Goal: Task Accomplishment & Management: Complete application form

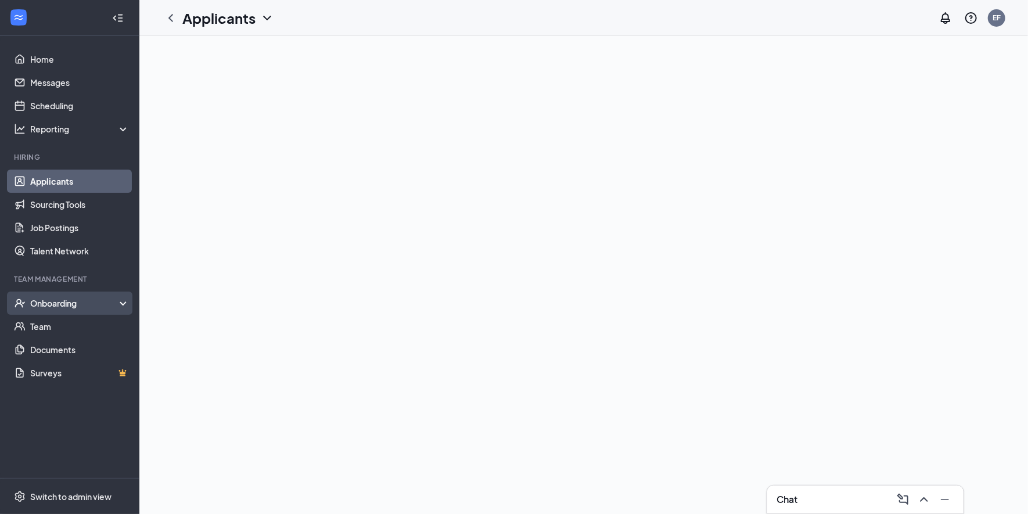
click at [85, 298] on div "Onboarding" at bounding box center [74, 303] width 89 height 12
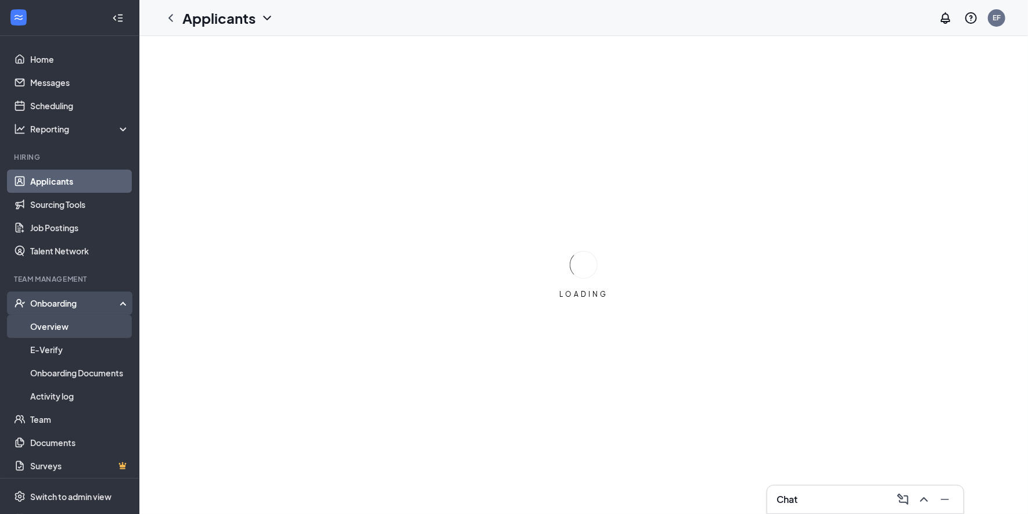
click at [77, 324] on link "Overview" at bounding box center [79, 326] width 99 height 23
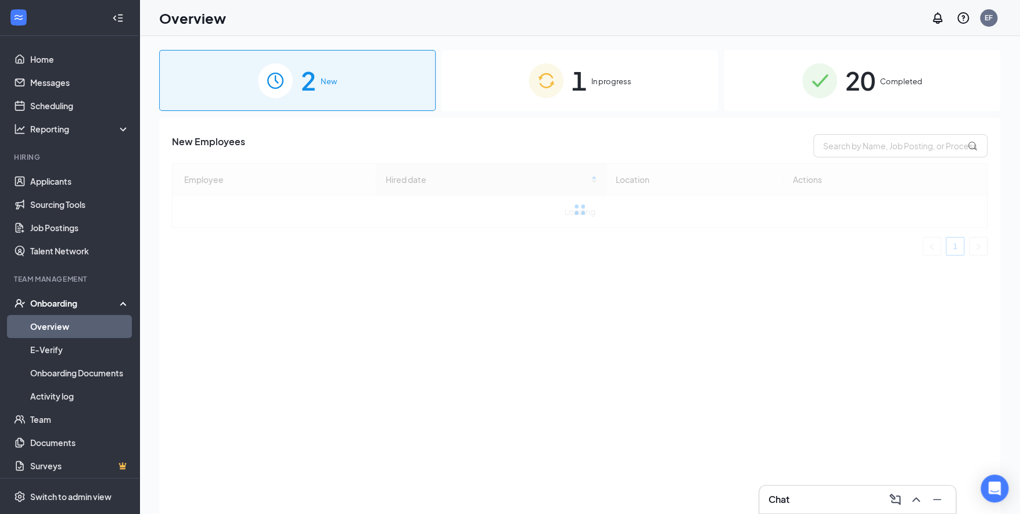
click at [552, 80] on img at bounding box center [546, 80] width 35 height 35
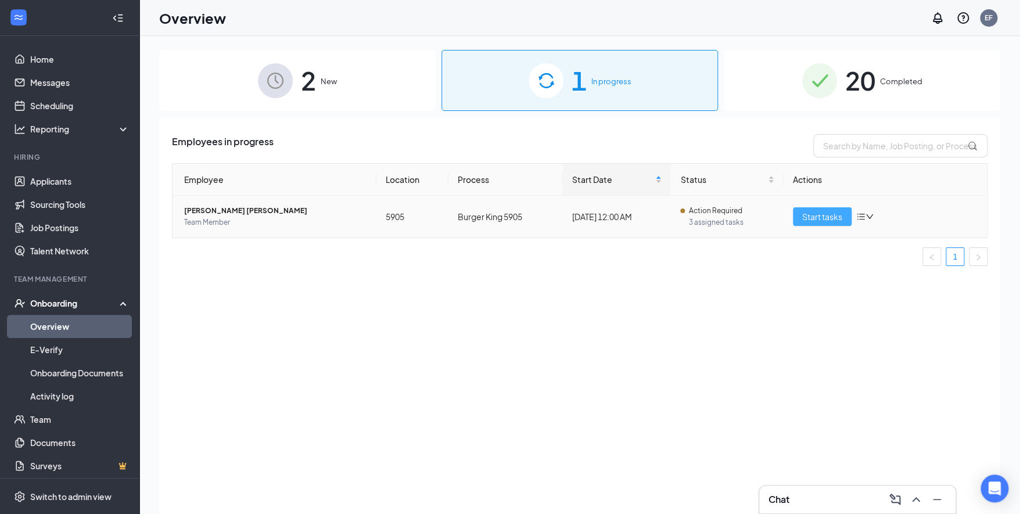
click at [816, 212] on span "Start tasks" at bounding box center [822, 216] width 40 height 13
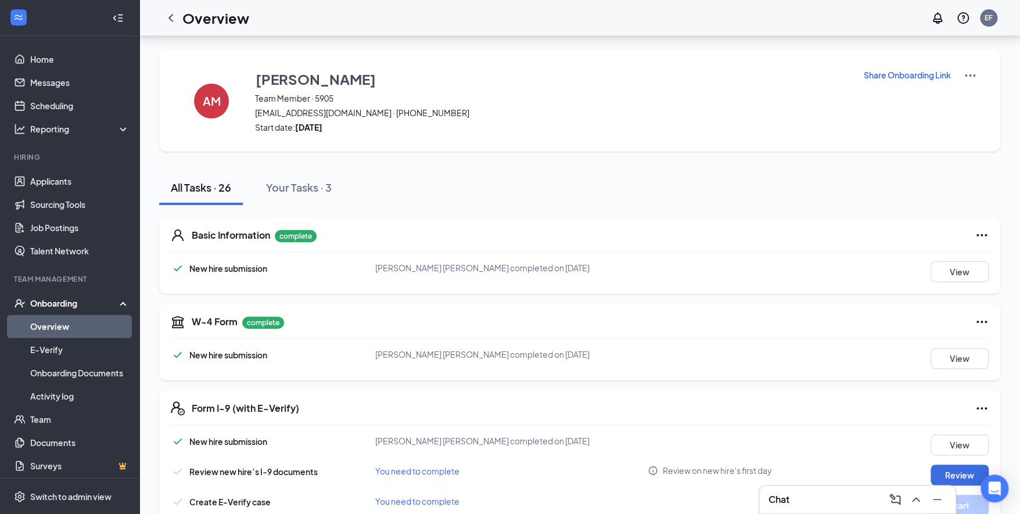
scroll to position [290, 0]
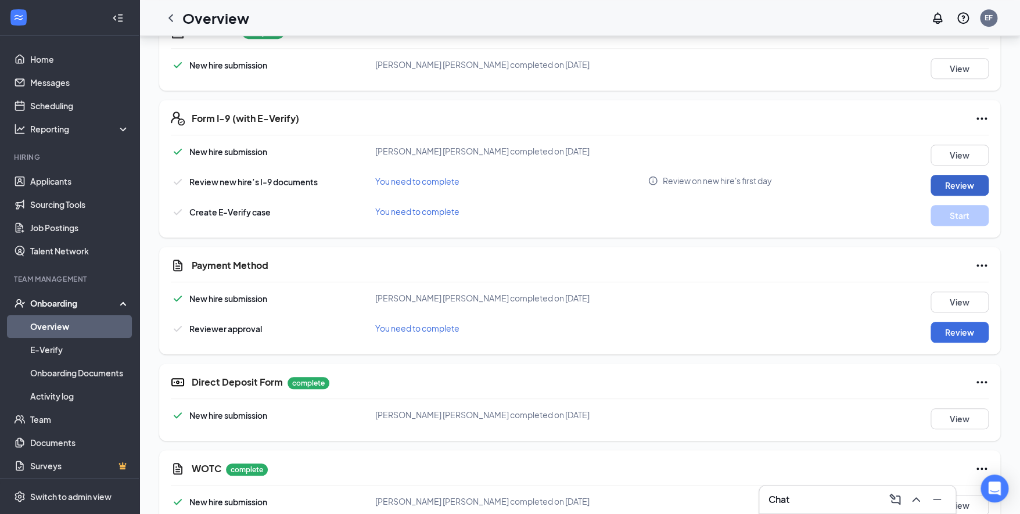
click at [974, 185] on button "Review" at bounding box center [960, 185] width 58 height 21
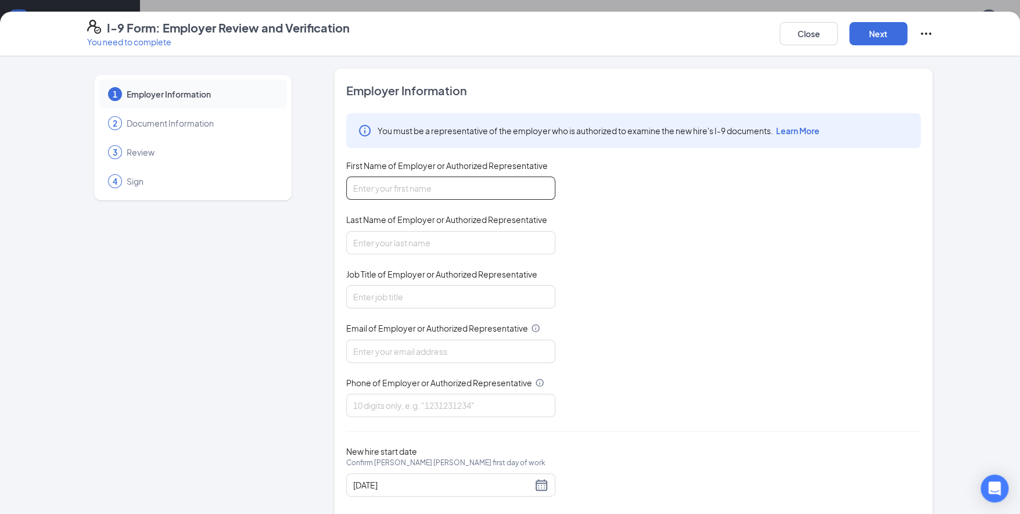
click at [489, 184] on input "First Name of Employer or Authorized Representative" at bounding box center [450, 188] width 209 height 23
type input "[PERSON_NAME]"
type input "GM"
type input "[EMAIL_ADDRESS][DOMAIN_NAME]"
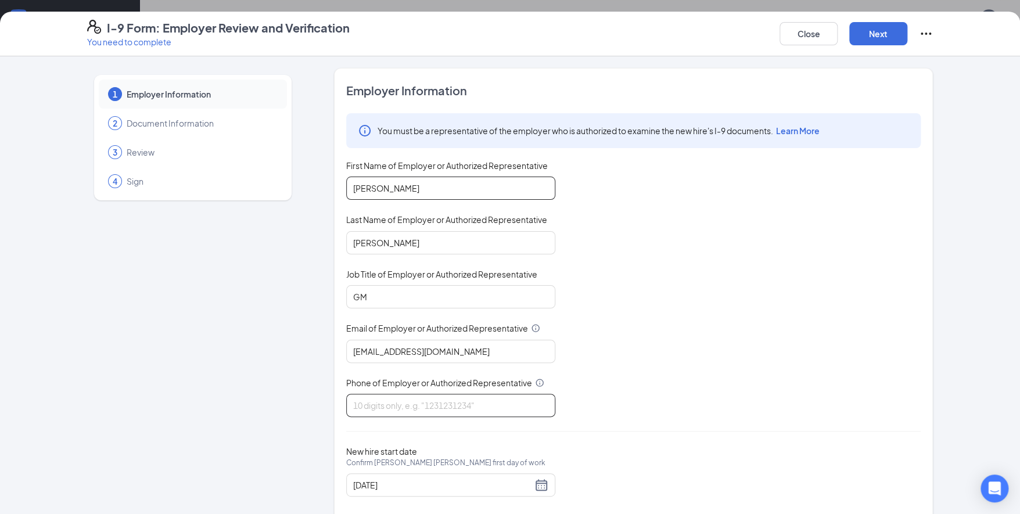
type input "7026413107"
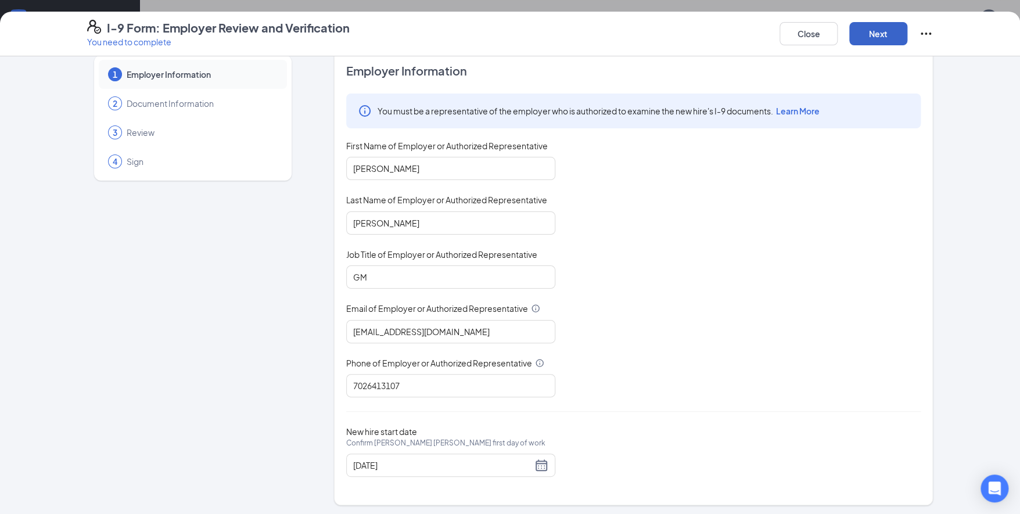
click at [875, 33] on button "Next" at bounding box center [878, 33] width 58 height 23
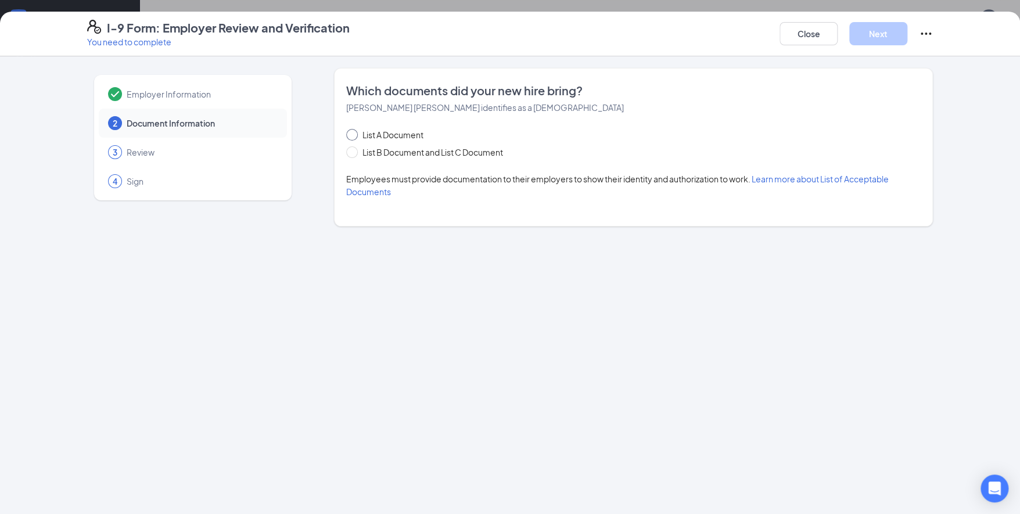
click at [358, 132] on span "List A Document" at bounding box center [393, 134] width 70 height 13
click at [354, 132] on input "List A Document" at bounding box center [350, 133] width 8 height 8
radio input "true"
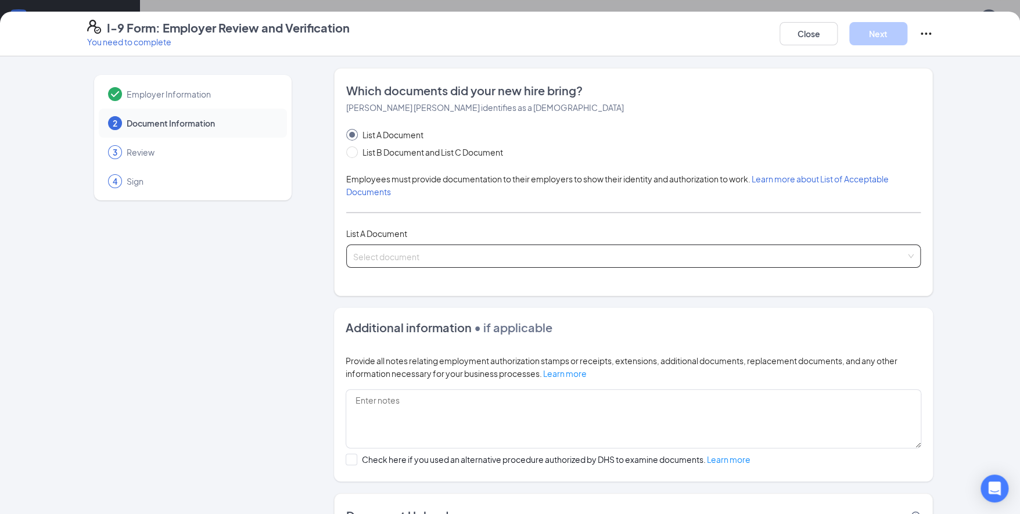
click at [391, 254] on input "search" at bounding box center [629, 253] width 552 height 17
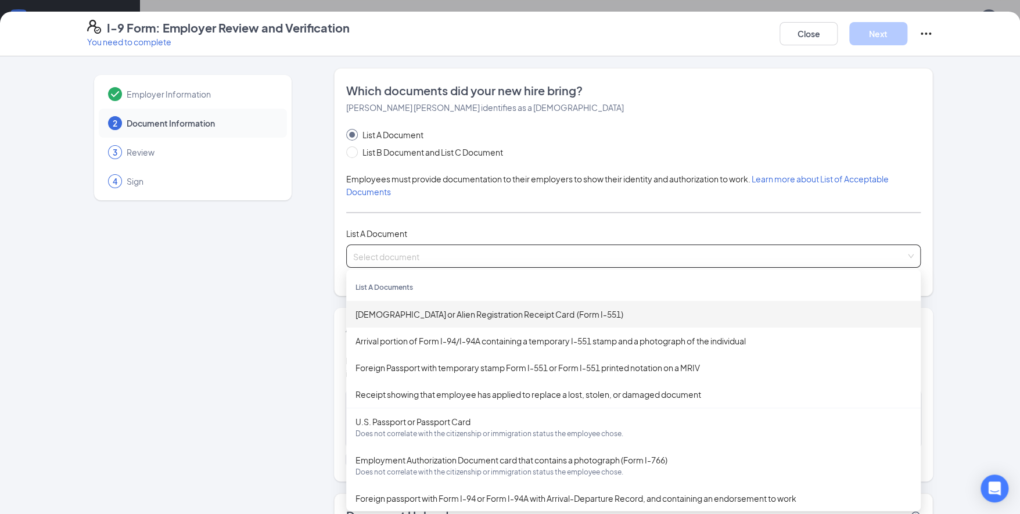
click at [339, 148] on div "Which documents did your new hire bring? [PERSON_NAME] [PERSON_NAME] identifies…" at bounding box center [633, 182] width 599 height 228
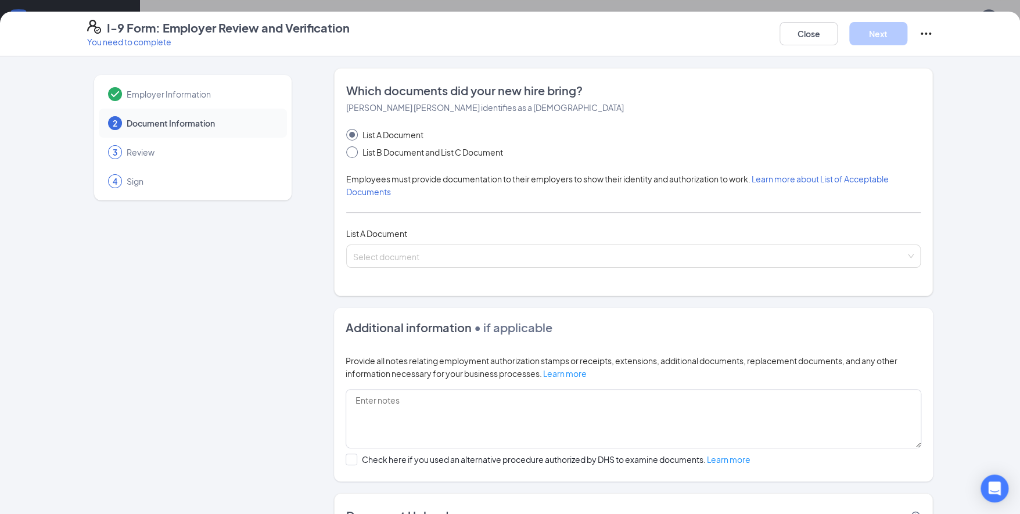
click at [346, 152] on input "List B Document and List C Document" at bounding box center [350, 150] width 8 height 8
radio input "true"
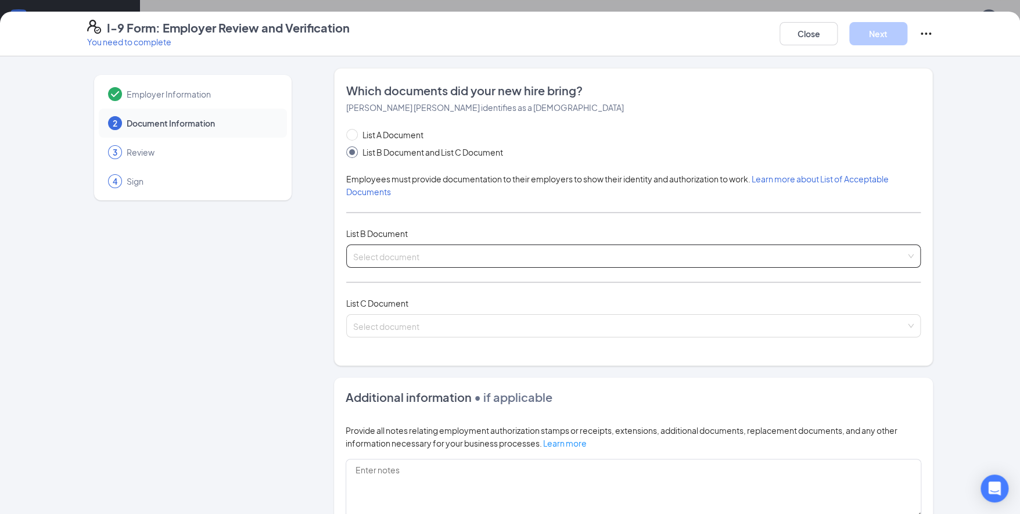
click at [368, 255] on input "search" at bounding box center [629, 253] width 552 height 17
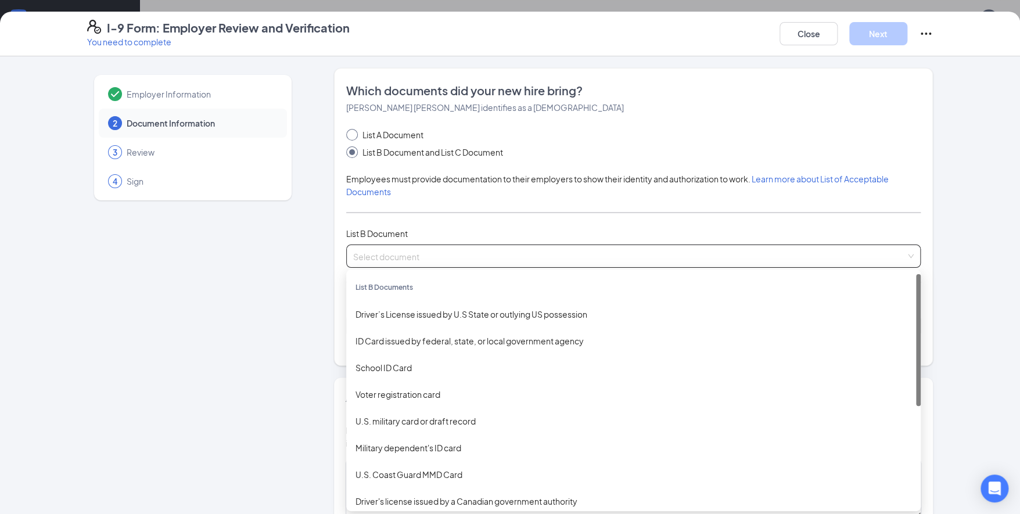
click at [347, 132] on input "List A Document" at bounding box center [350, 133] width 8 height 8
radio input "true"
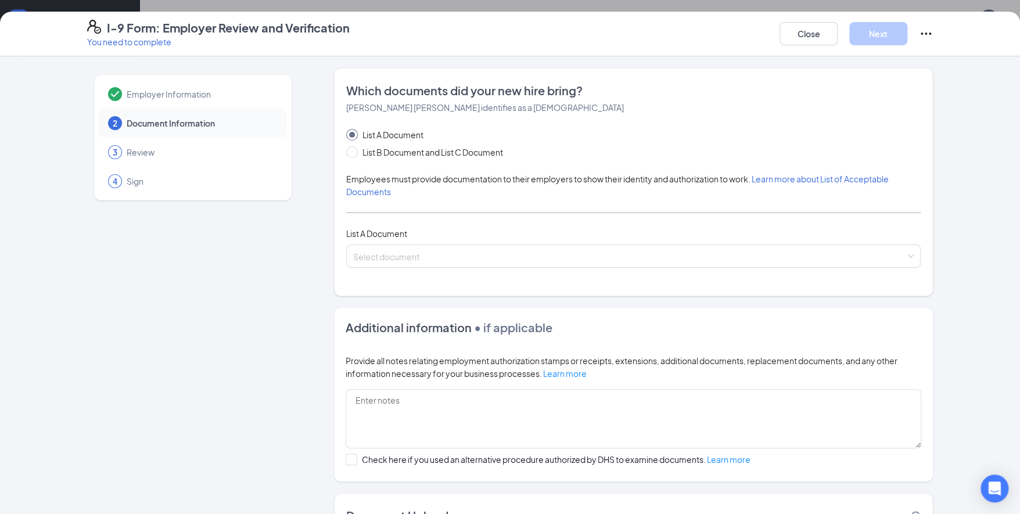
radio input "false"
click at [371, 259] on input "search" at bounding box center [629, 253] width 552 height 17
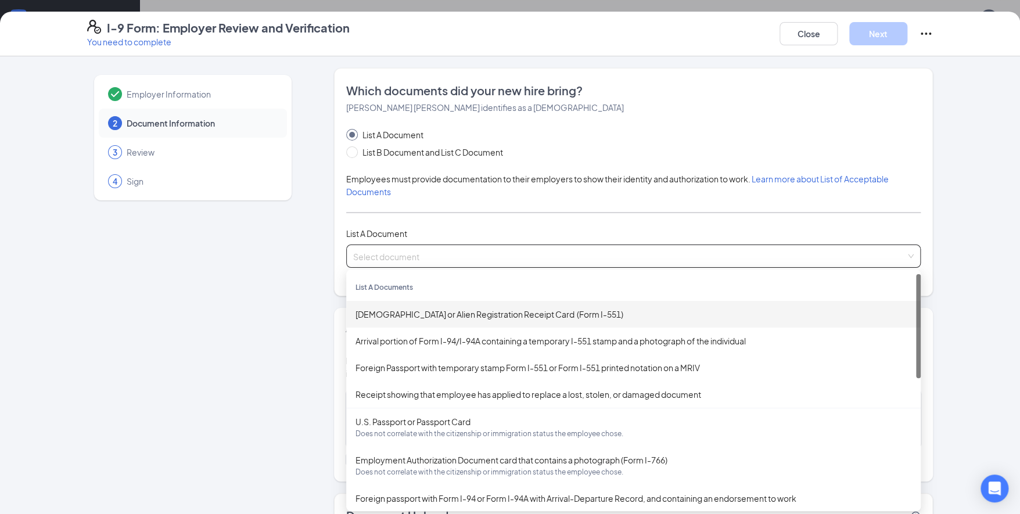
click at [417, 313] on div "[DEMOGRAPHIC_DATA] or Alien Registration Receipt Card (Form I-551)" at bounding box center [634, 314] width 556 height 13
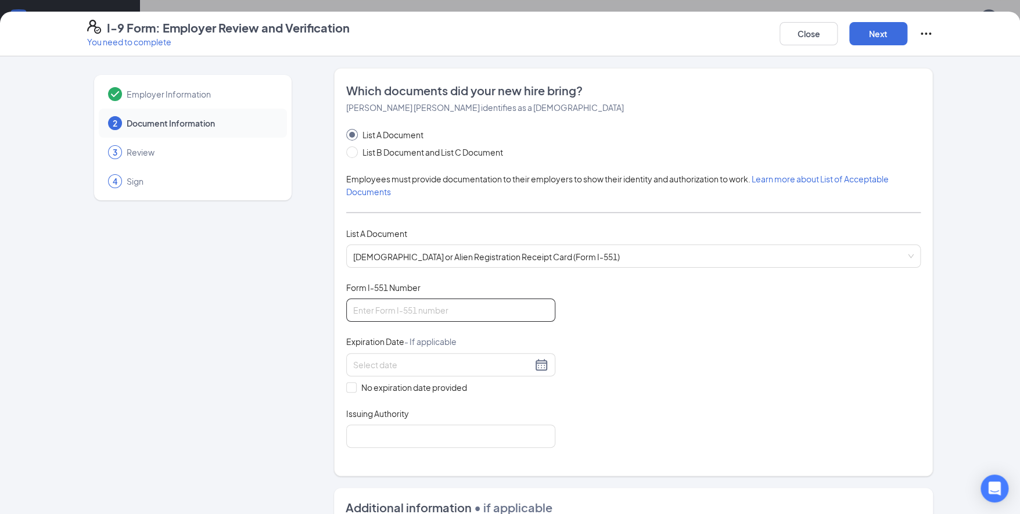
click at [417, 313] on input "Form I-551 Number" at bounding box center [450, 310] width 209 height 23
type input "LIN2303351006"
click at [399, 358] on input at bounding box center [442, 364] width 179 height 13
click at [409, 389] on button "Aug" at bounding box center [410, 388] width 15 height 23
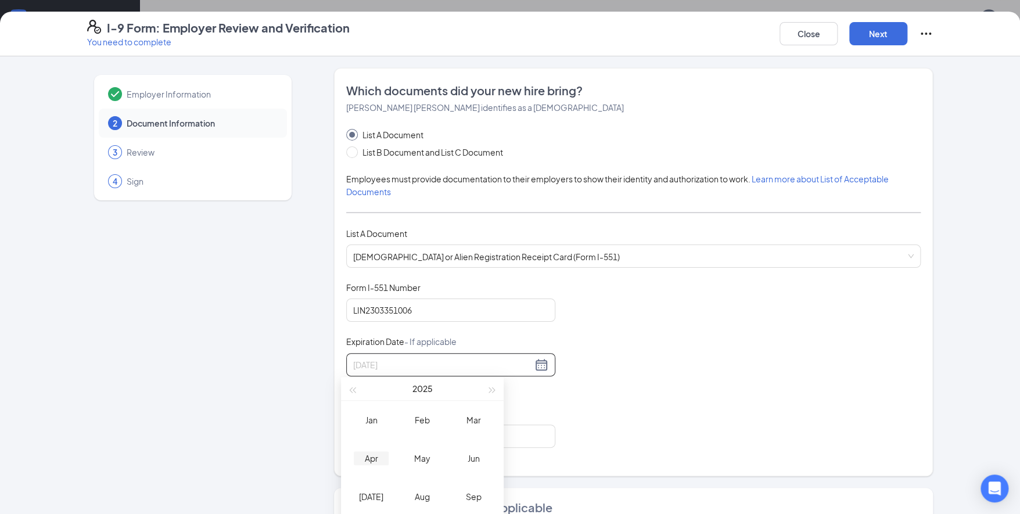
click at [371, 458] on div "Apr" at bounding box center [371, 458] width 35 height 14
type input "[DATE]"
click at [438, 389] on button "2025" at bounding box center [431, 388] width 20 height 23
type input "[DATE]"
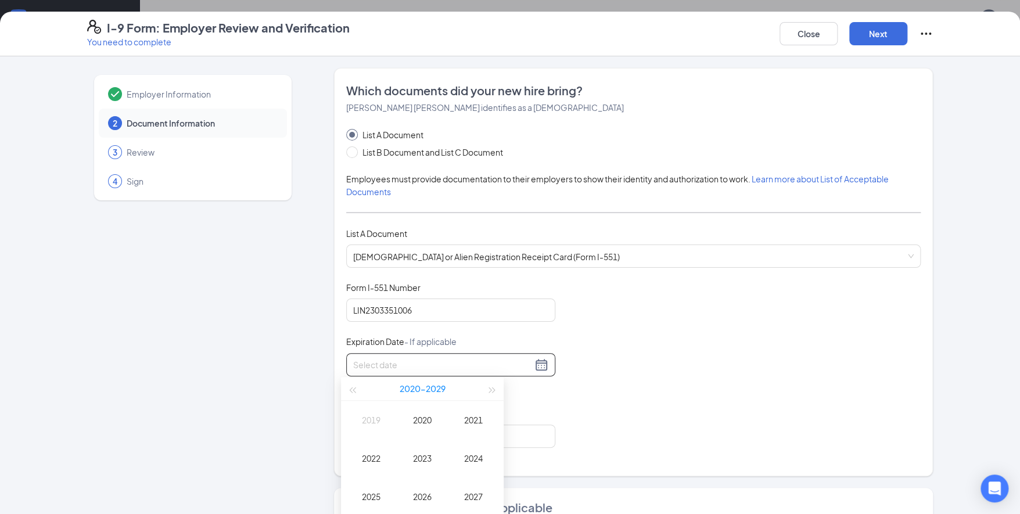
click at [439, 389] on button "[DATE] - [DATE]" at bounding box center [423, 388] width 46 height 23
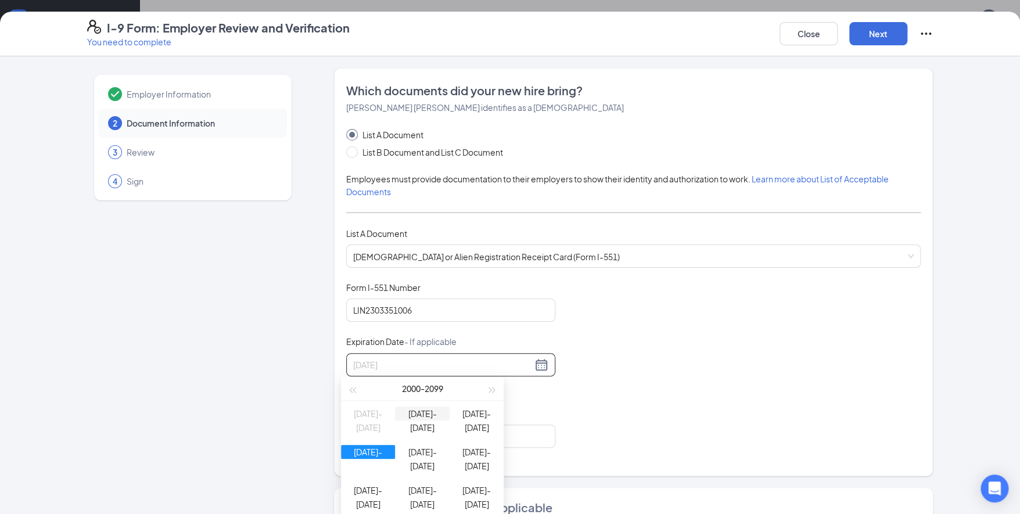
type input "[DATE]"
click at [376, 458] on div "[DATE]-[DATE]" at bounding box center [368, 452] width 54 height 14
type input "[DATE]"
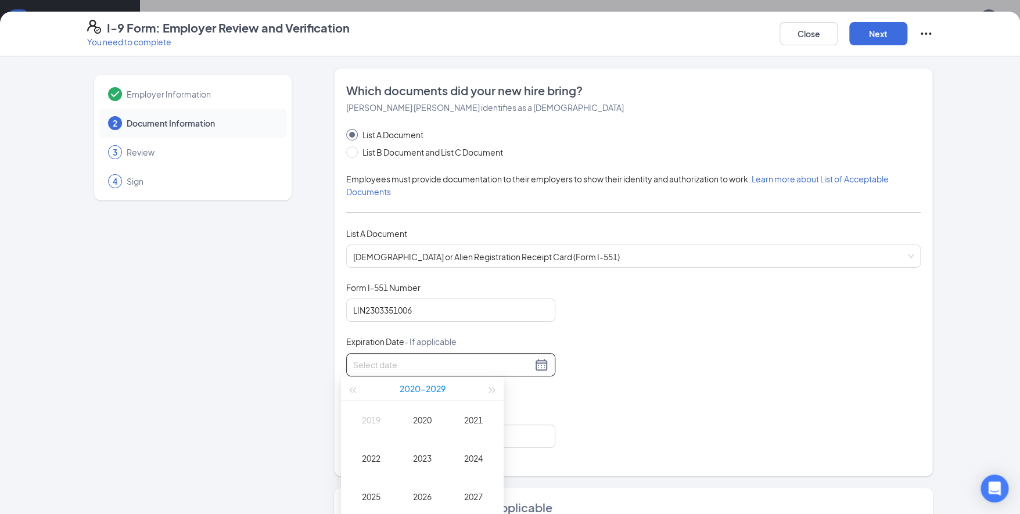
click at [432, 389] on button "[DATE] - [DATE]" at bounding box center [423, 388] width 46 height 23
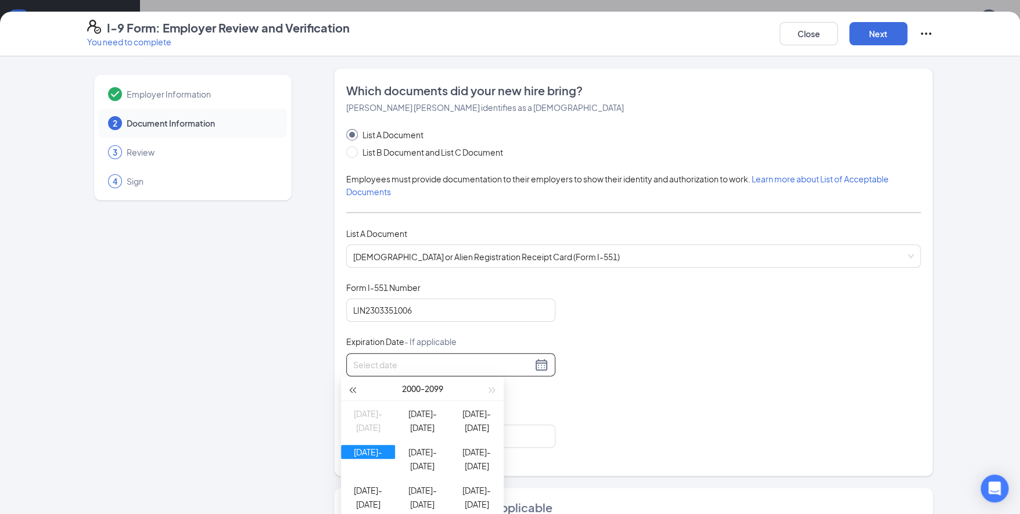
click at [355, 387] on span "button" at bounding box center [352, 390] width 6 height 6
click at [490, 390] on span "button" at bounding box center [493, 390] width 6 height 6
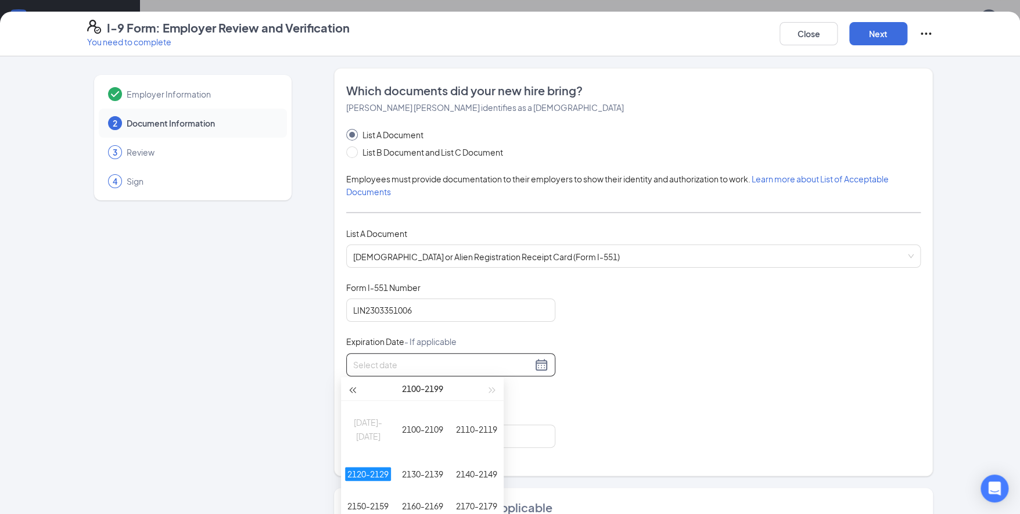
click at [350, 387] on span "button" at bounding box center [352, 390] width 6 height 6
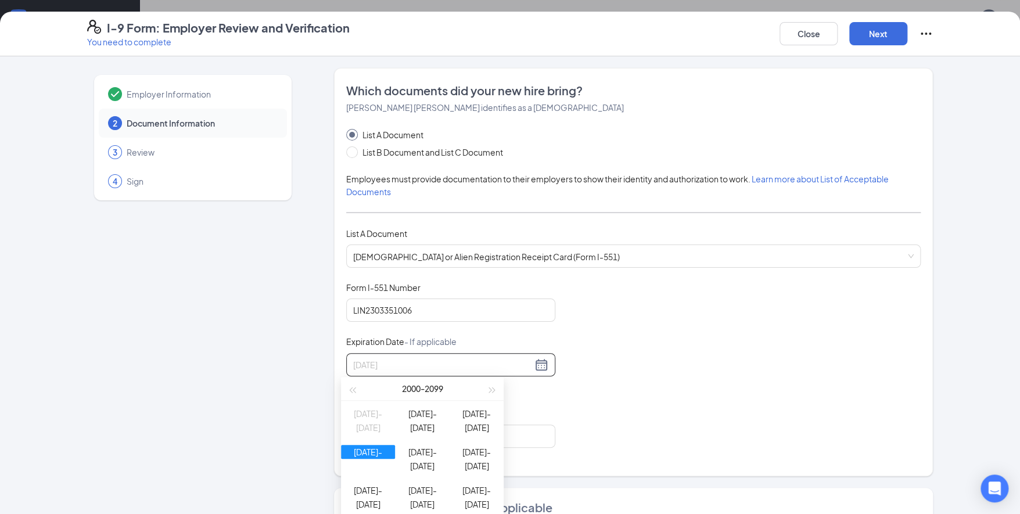
click at [379, 457] on div "[DATE]-[DATE]" at bounding box center [368, 452] width 54 height 14
type input "[DATE]"
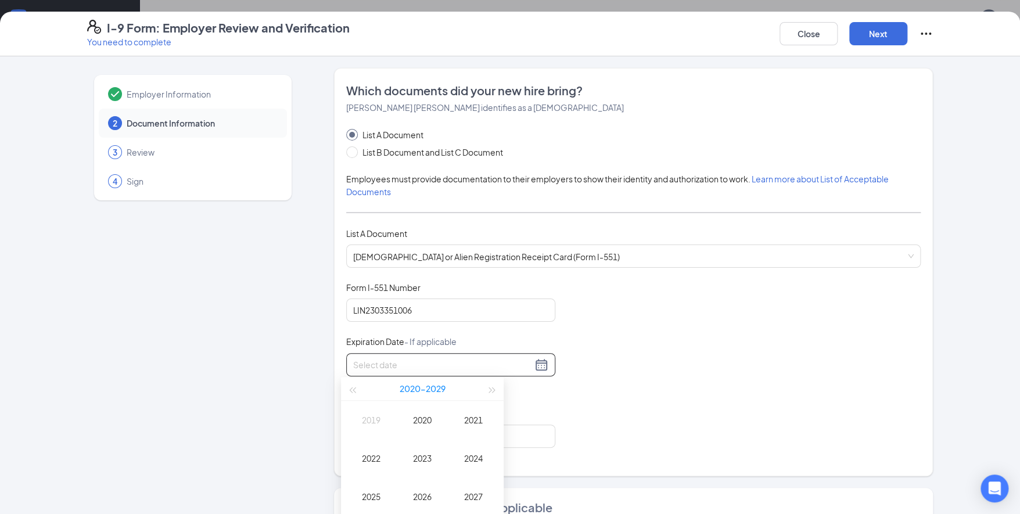
click at [435, 390] on button "[DATE] - [DATE]" at bounding box center [423, 388] width 46 height 23
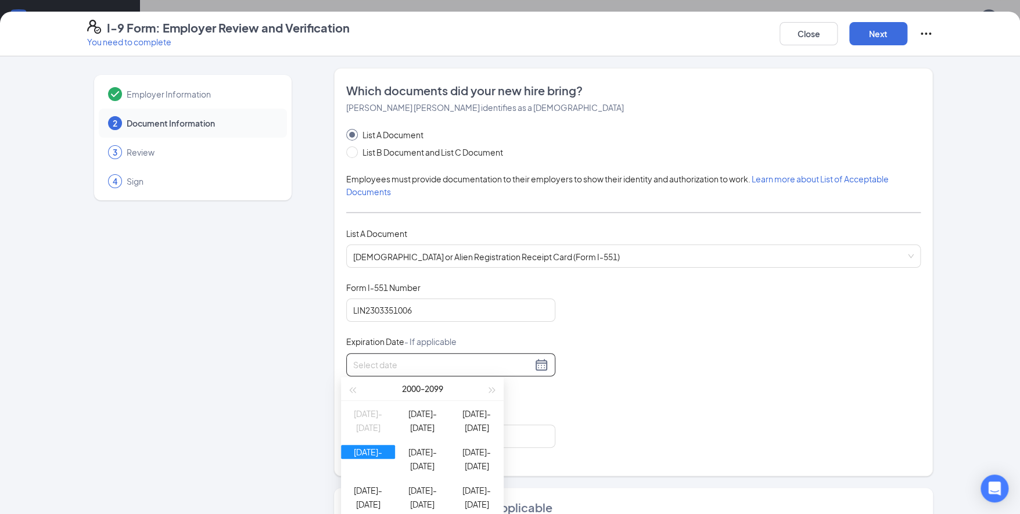
click at [536, 364] on div at bounding box center [450, 365] width 195 height 14
click at [422, 364] on input at bounding box center [442, 364] width 179 height 13
click at [404, 384] on div "[DATE] - [DATE]" at bounding box center [421, 388] width 127 height 23
drag, startPoint x: 408, startPoint y: 387, endPoint x: 422, endPoint y: 388, distance: 14.6
click at [409, 387] on div "[DATE] - [DATE]" at bounding box center [421, 388] width 127 height 23
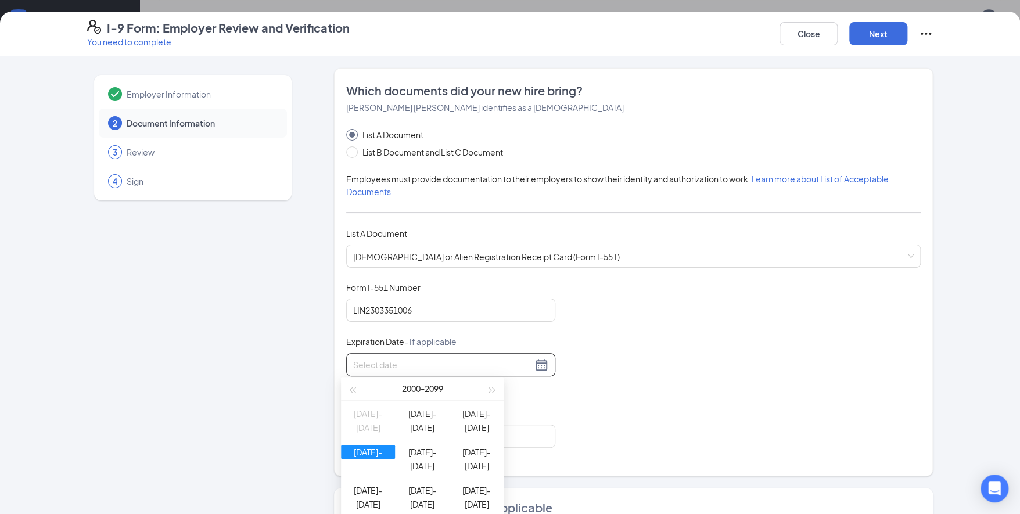
click at [432, 389] on div "[DATE] - [DATE]" at bounding box center [421, 388] width 127 height 23
drag, startPoint x: 449, startPoint y: 390, endPoint x: 455, endPoint y: 389, distance: 6.5
click at [455, 389] on div "[DATE] - [DATE]" at bounding box center [421, 388] width 127 height 23
click at [484, 385] on div "[DATE] - [DATE]" at bounding box center [421, 388] width 127 height 23
click at [491, 386] on button "button" at bounding box center [492, 388] width 13 height 23
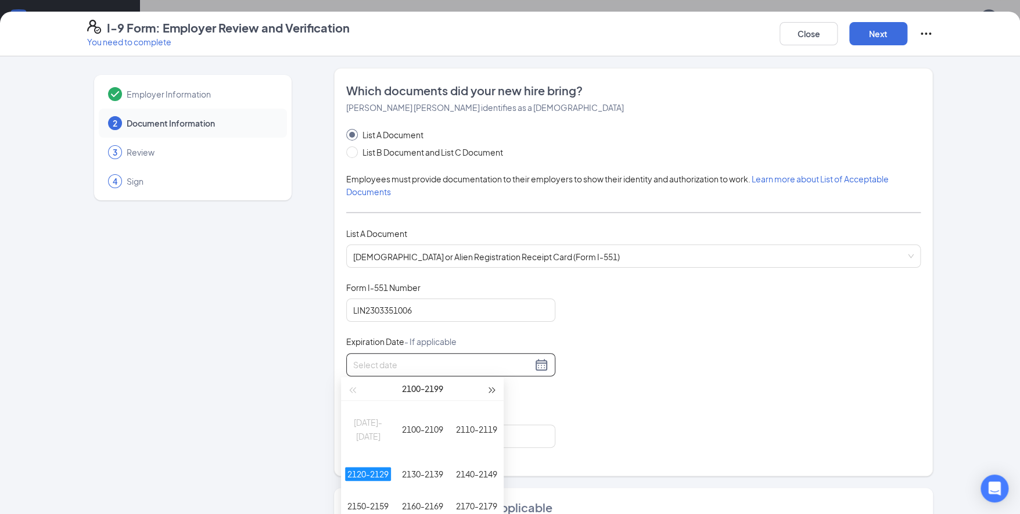
click at [489, 386] on button "button" at bounding box center [492, 388] width 13 height 23
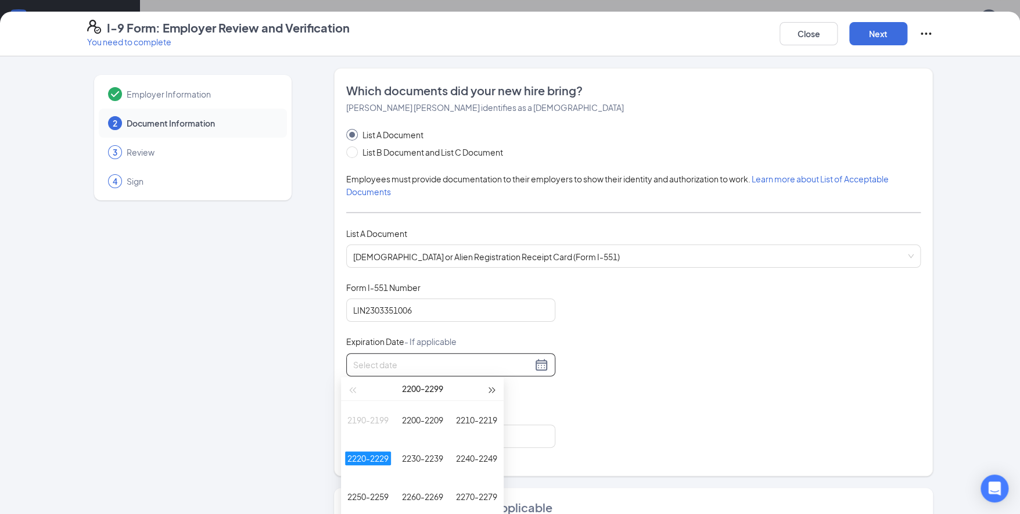
click at [490, 386] on button "button" at bounding box center [492, 388] width 13 height 23
click at [353, 387] on button "button" at bounding box center [352, 388] width 13 height 23
click at [353, 387] on span "button" at bounding box center [352, 390] width 6 height 6
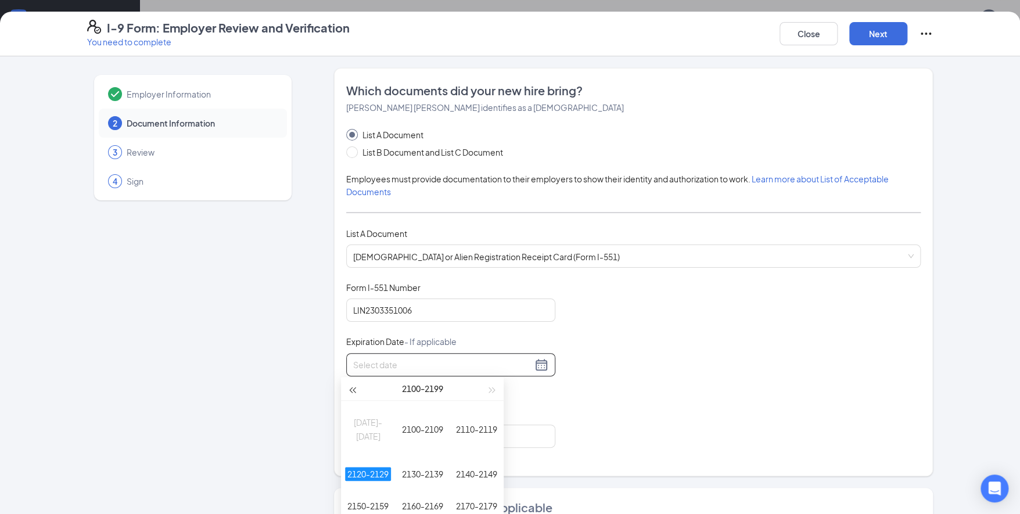
click at [353, 387] on span "button" at bounding box center [352, 390] width 6 height 6
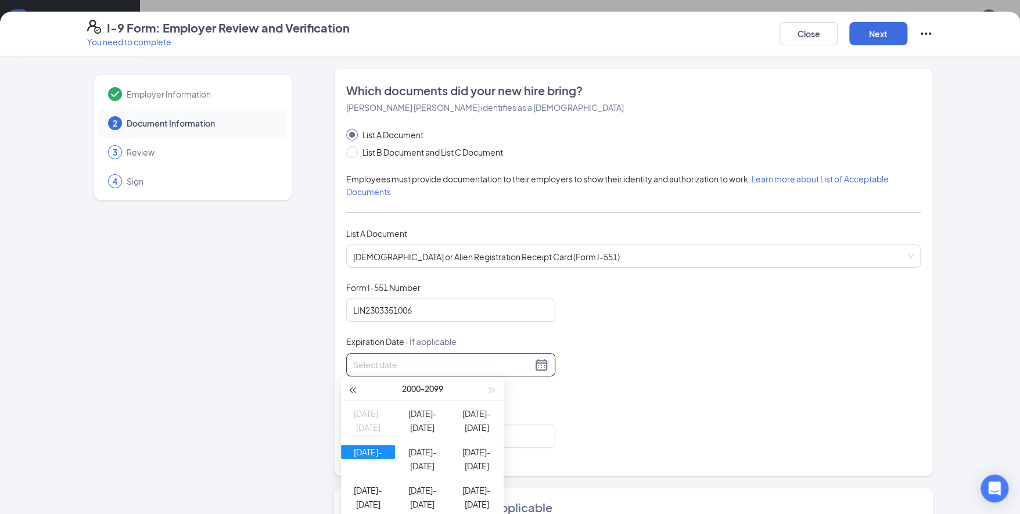
click at [353, 387] on span "button" at bounding box center [352, 390] width 6 height 6
click at [353, 386] on button "button" at bounding box center [352, 388] width 13 height 23
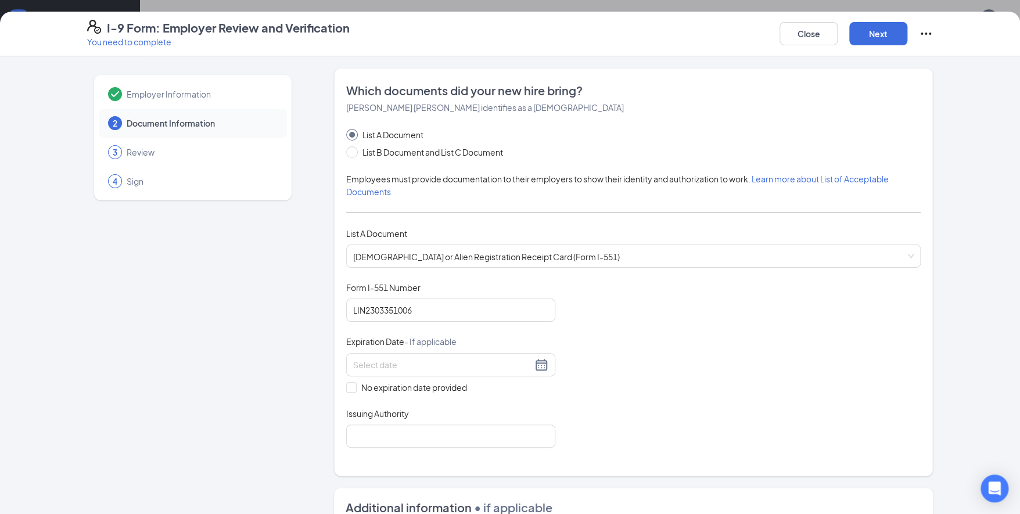
click at [304, 407] on div "Employer Information 2 Document Information 3 Review 4 Sign Which documents did…" at bounding box center [510, 427] width 846 height 719
click at [392, 371] on div at bounding box center [450, 364] width 209 height 23
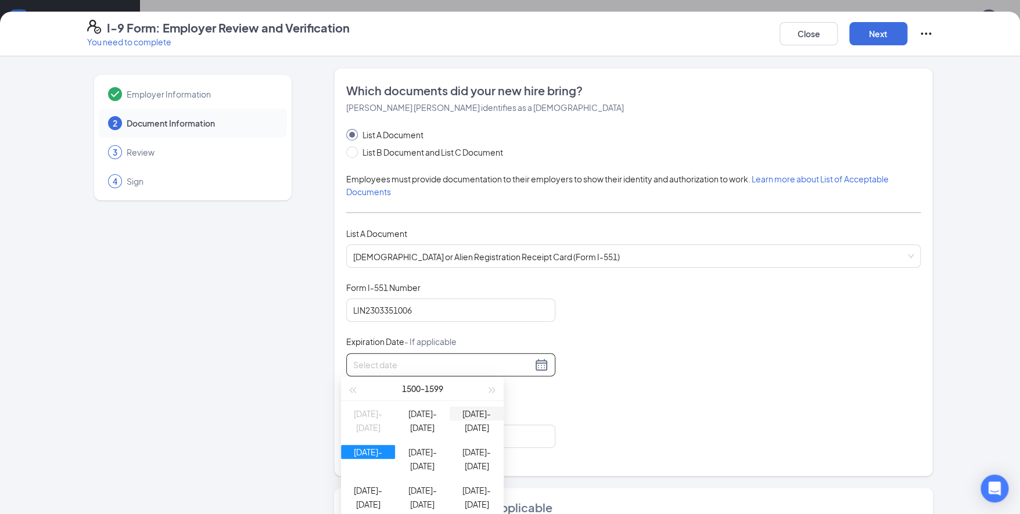
type input "[DATE]"
click at [490, 392] on span "button" at bounding box center [493, 390] width 6 height 6
type input "[DATE]"
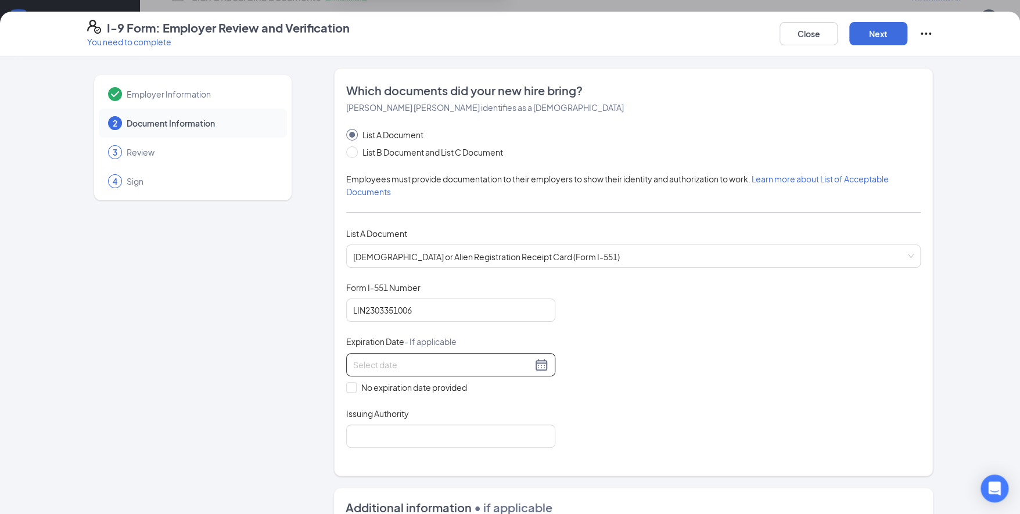
scroll to position [871, 0]
click at [376, 371] on div at bounding box center [450, 364] width 209 height 23
click at [377, 365] on input at bounding box center [442, 364] width 179 height 13
click at [535, 360] on div at bounding box center [450, 365] width 195 height 14
click at [538, 365] on div at bounding box center [450, 365] width 195 height 14
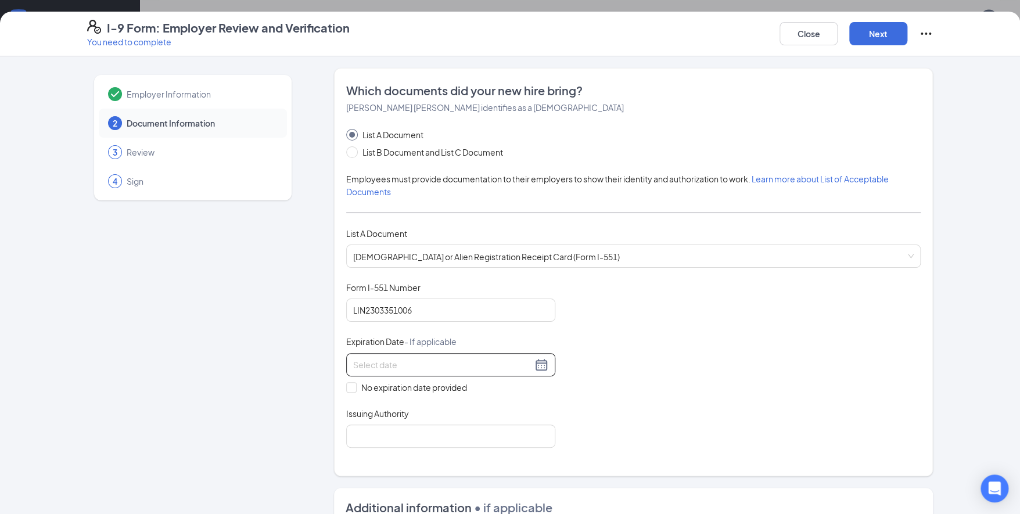
click at [539, 365] on div at bounding box center [450, 365] width 195 height 14
drag, startPoint x: 539, startPoint y: 365, endPoint x: 523, endPoint y: 365, distance: 15.1
click at [523, 365] on input at bounding box center [442, 364] width 179 height 13
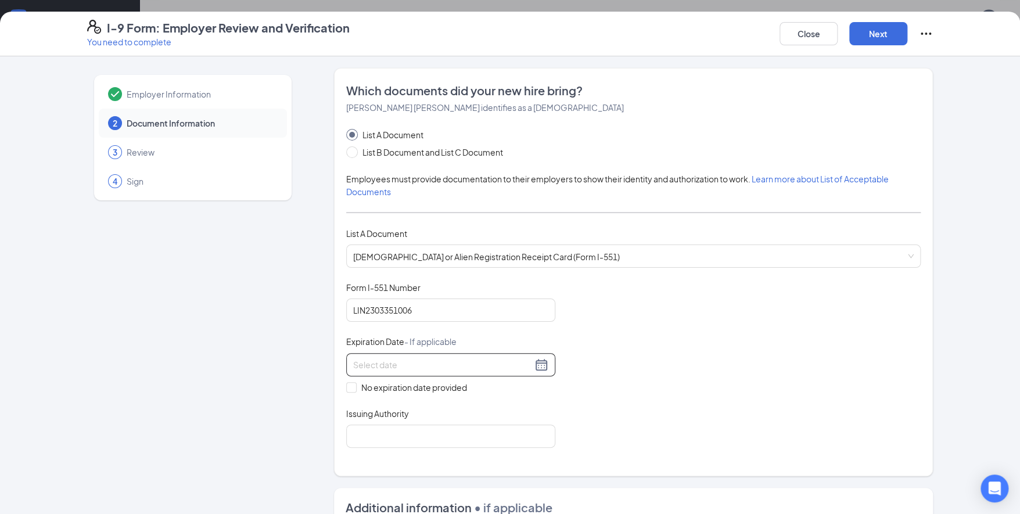
click at [522, 366] on input at bounding box center [442, 364] width 179 height 13
click at [356, 426] on input "Issuing Authority" at bounding box center [450, 436] width 209 height 23
click at [631, 399] on div "Document Title [DEMOGRAPHIC_DATA] or Alien Registration Receipt Card (Form I-55…" at bounding box center [633, 365] width 575 height 166
click at [528, 358] on div at bounding box center [450, 365] width 195 height 14
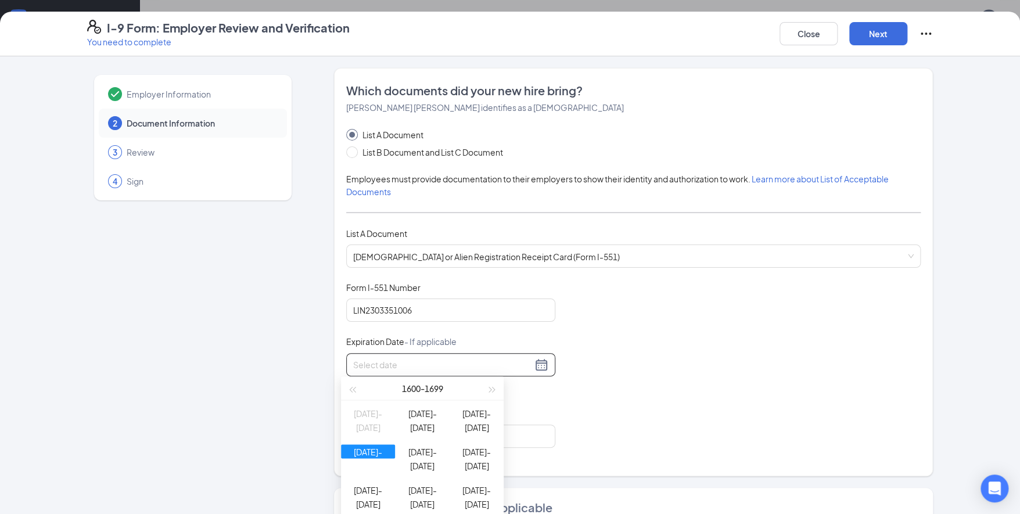
click at [536, 362] on div at bounding box center [450, 365] width 195 height 14
click at [430, 361] on input "0407/2029" at bounding box center [442, 364] width 179 height 13
type input "0407/2029"
click at [338, 348] on div "Which documents did your new hire bring? [PERSON_NAME] [PERSON_NAME] identifies…" at bounding box center [633, 272] width 599 height 408
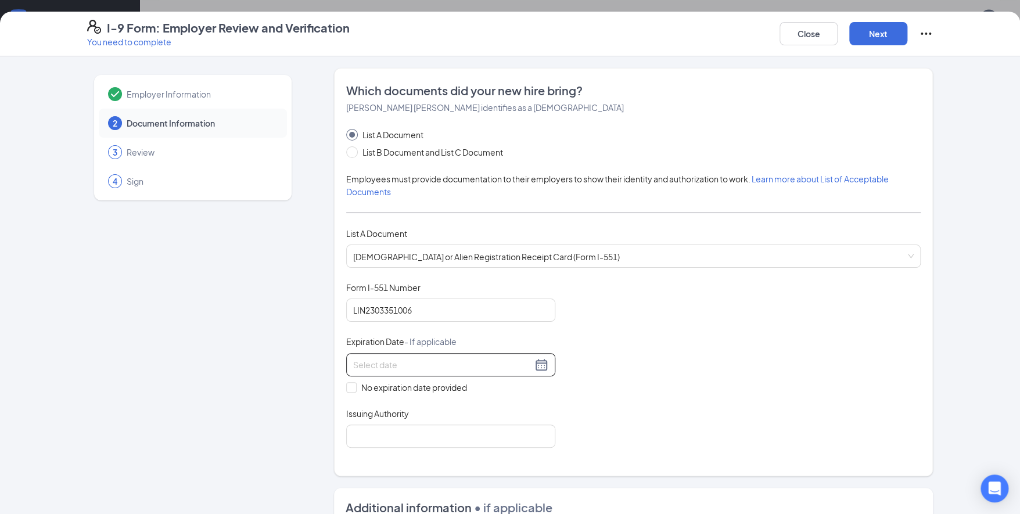
click at [534, 365] on div at bounding box center [450, 365] width 195 height 14
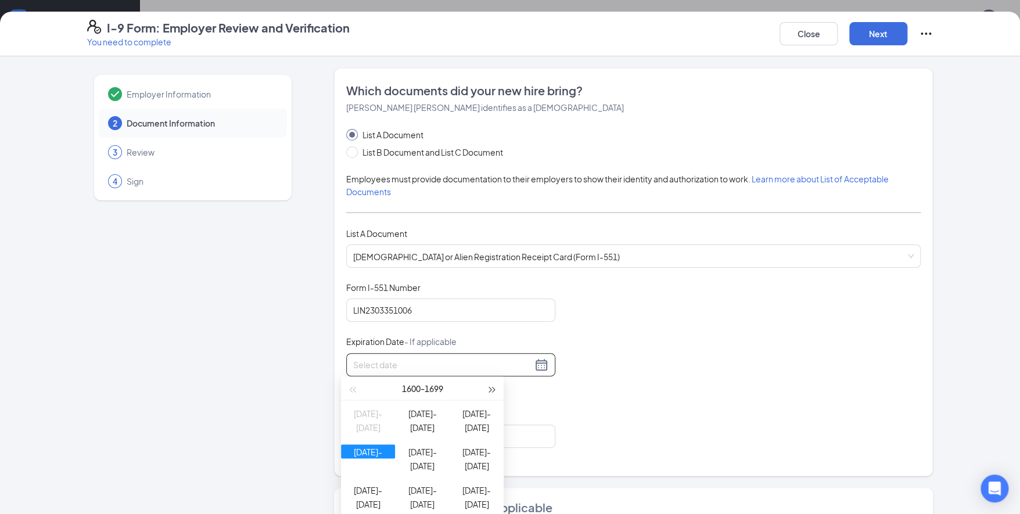
click at [498, 385] on button "button" at bounding box center [492, 387] width 13 height 23
click at [496, 385] on button "button" at bounding box center [492, 387] width 13 height 23
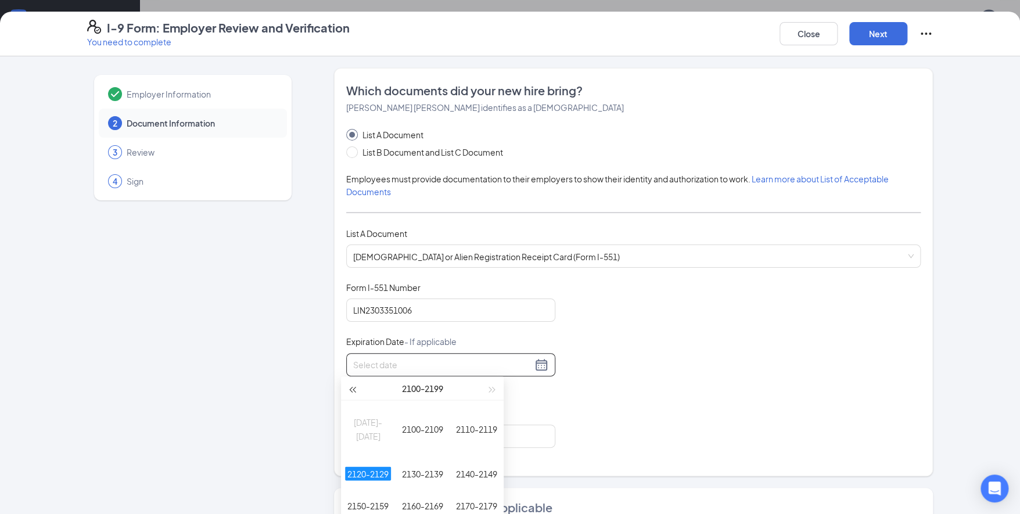
click at [353, 389] on span "button" at bounding box center [352, 390] width 6 height 6
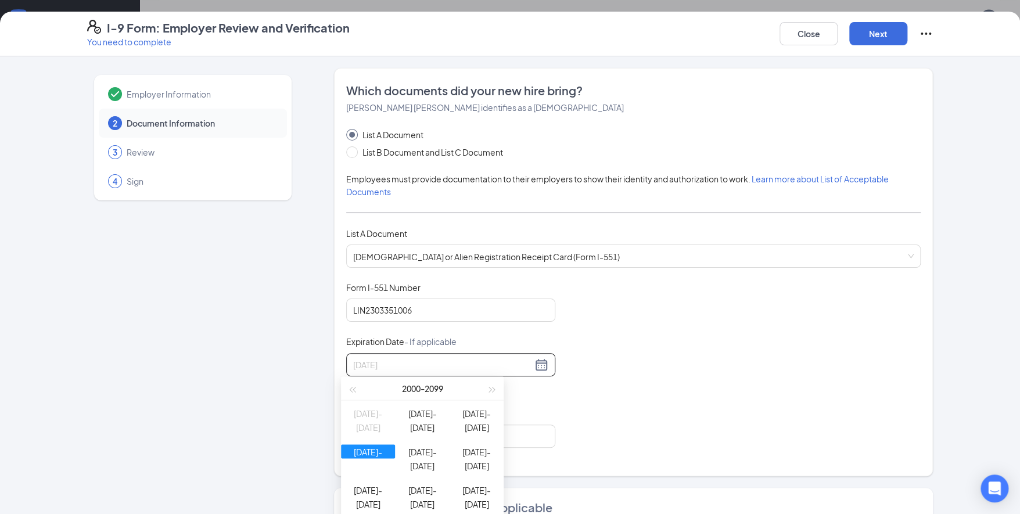
click at [368, 458] on div "[DATE]-[DATE]" at bounding box center [368, 451] width 54 height 14
type input "[DATE]"
click at [396, 364] on input at bounding box center [442, 364] width 179 height 13
click at [534, 364] on div at bounding box center [450, 365] width 195 height 14
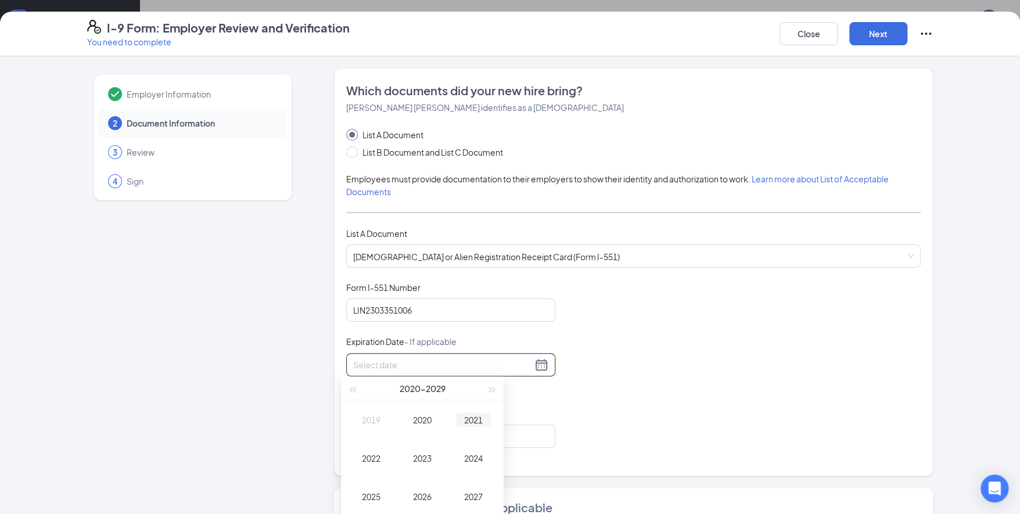
type input "[DATE]"
click at [412, 389] on button "[DATE] - [DATE]" at bounding box center [423, 387] width 46 height 23
click at [413, 389] on div "[DATE] - [DATE]" at bounding box center [421, 387] width 127 height 23
click at [369, 458] on div "[DATE]-[DATE]" at bounding box center [368, 451] width 54 height 14
type input "[DATE]"
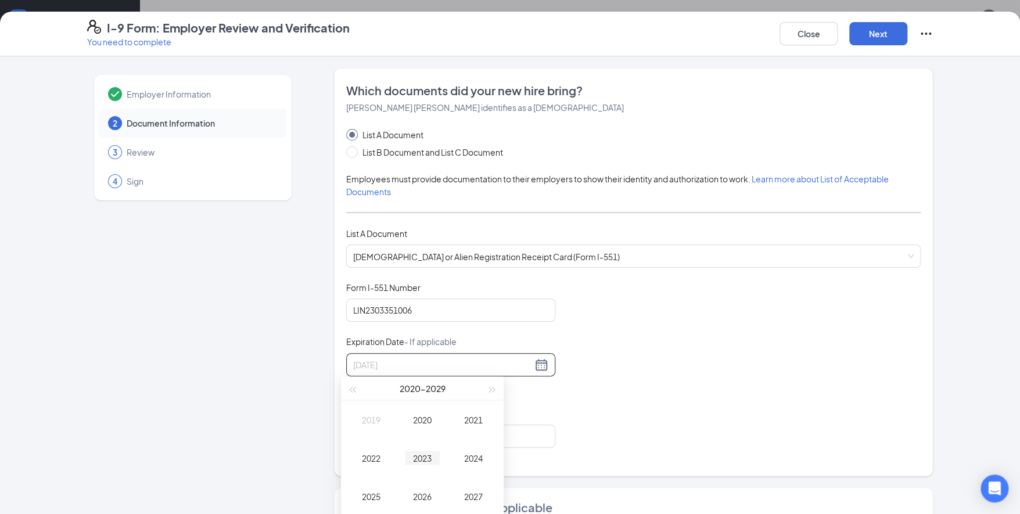
type input "[DATE]"
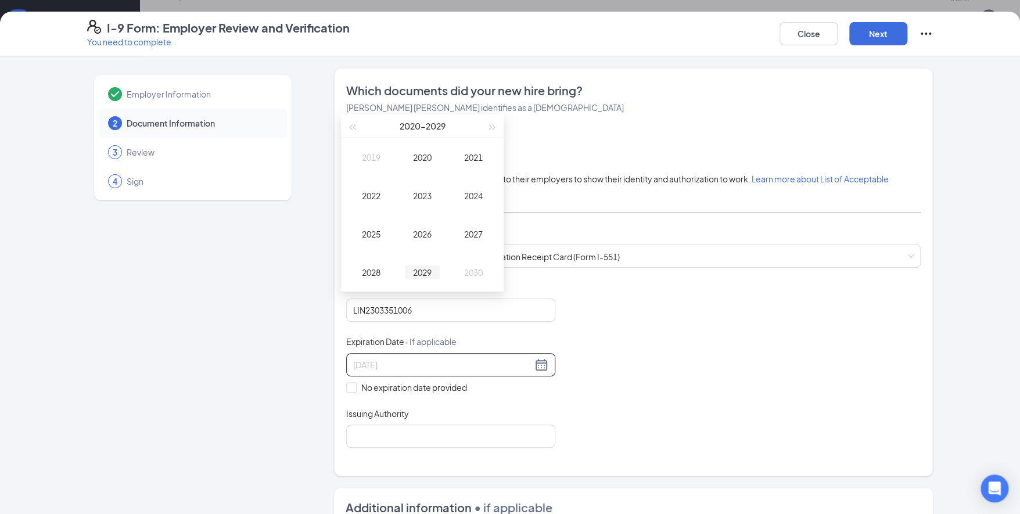
click at [423, 268] on div "2029" at bounding box center [422, 272] width 35 height 14
click at [372, 192] on div "Apr" at bounding box center [371, 195] width 35 height 14
type input "[DATE]"
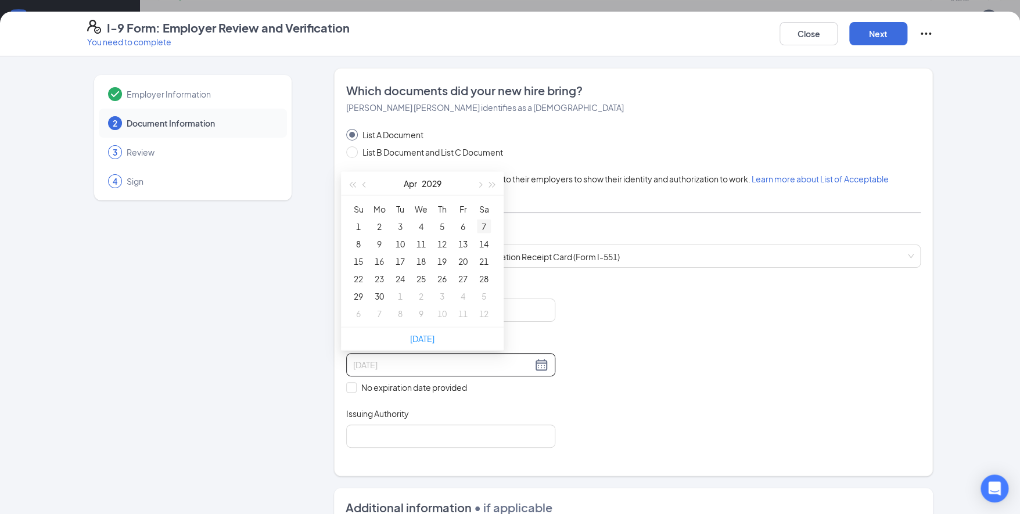
type input "[DATE]"
click at [482, 221] on div "7" at bounding box center [484, 226] width 14 height 14
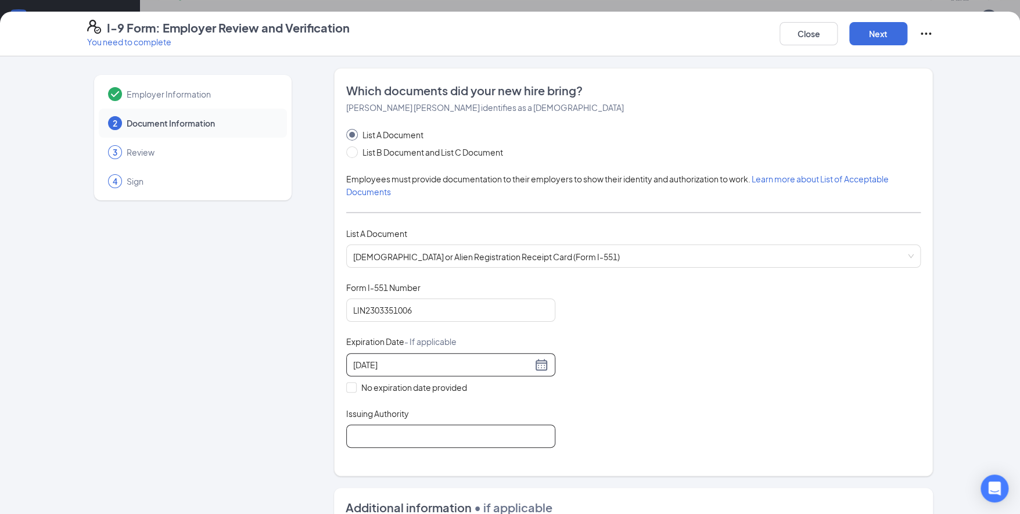
click at [383, 429] on input "Issuing Authority" at bounding box center [450, 436] width 209 height 23
type input "[US_STATE]"
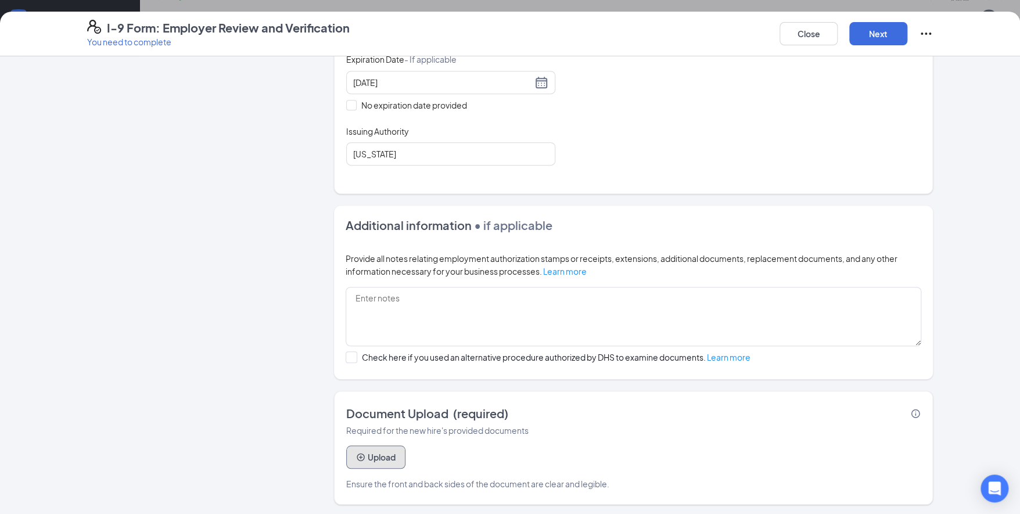
click at [378, 462] on button "Upload" at bounding box center [375, 457] width 59 height 23
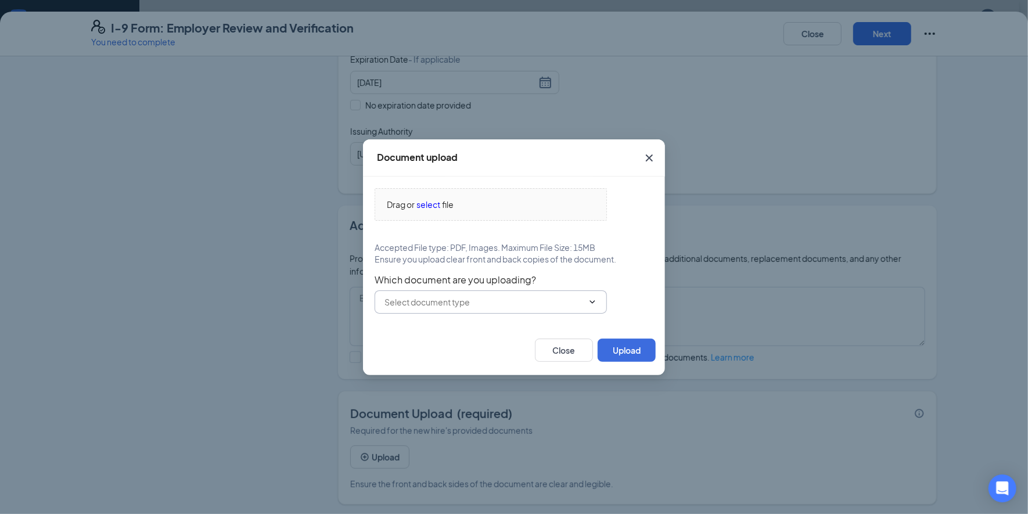
click at [496, 311] on span at bounding box center [491, 301] width 232 height 23
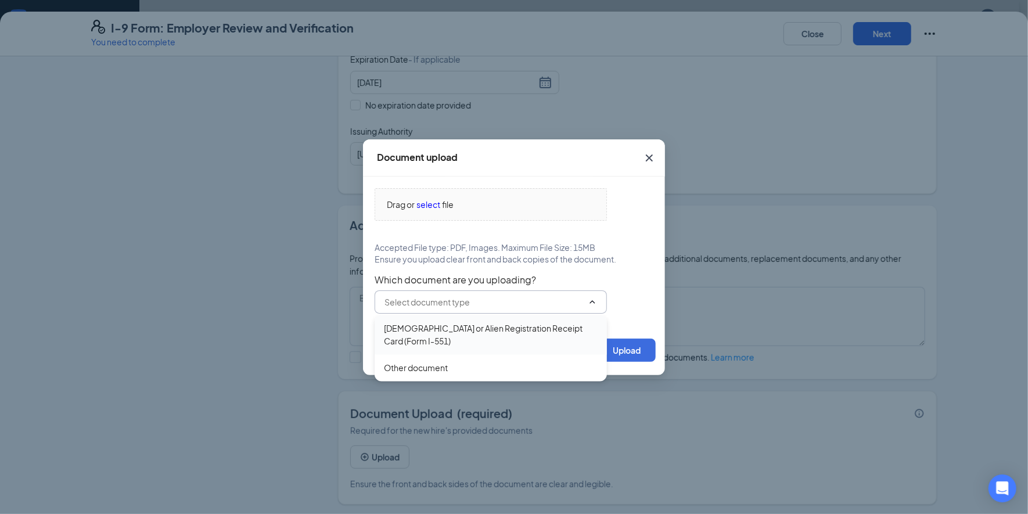
click at [478, 334] on div "[DEMOGRAPHIC_DATA] or Alien Registration Receipt Card (Form I-551)" at bounding box center [491, 335] width 214 height 26
type input "[DEMOGRAPHIC_DATA] or Alien Registration Receipt Card (Form I-551)"
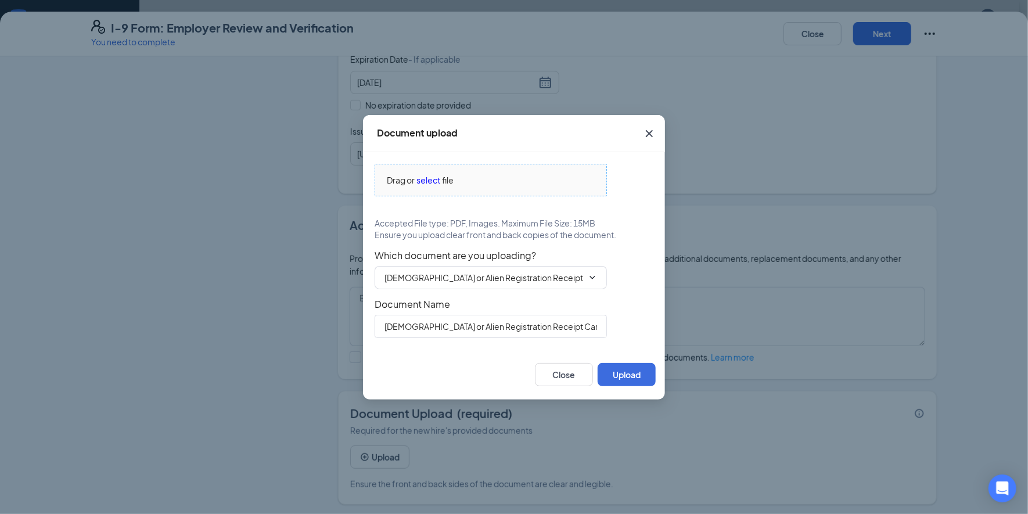
click at [439, 179] on span "select" at bounding box center [429, 180] width 24 height 13
click at [410, 179] on span "Drag or" at bounding box center [401, 180] width 28 height 13
drag, startPoint x: 201, startPoint y: 164, endPoint x: 338, endPoint y: 152, distance: 137.1
click at [206, 164] on div "Document upload Drag or select file Accepted File type: PDF, Images. Maximum Fi…" at bounding box center [514, 257] width 1028 height 514
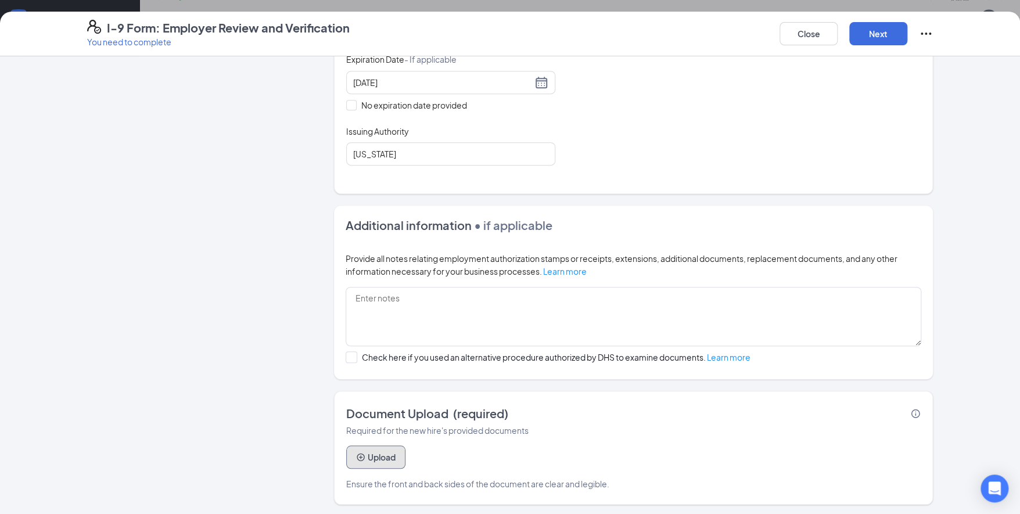
click at [378, 451] on button "Upload" at bounding box center [375, 457] width 59 height 23
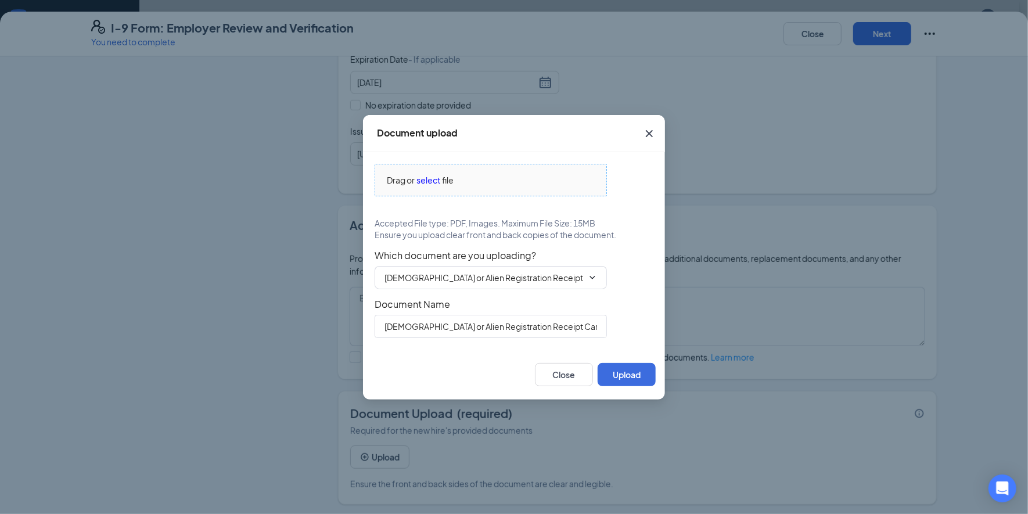
click at [421, 177] on span "select" at bounding box center [429, 180] width 24 height 13
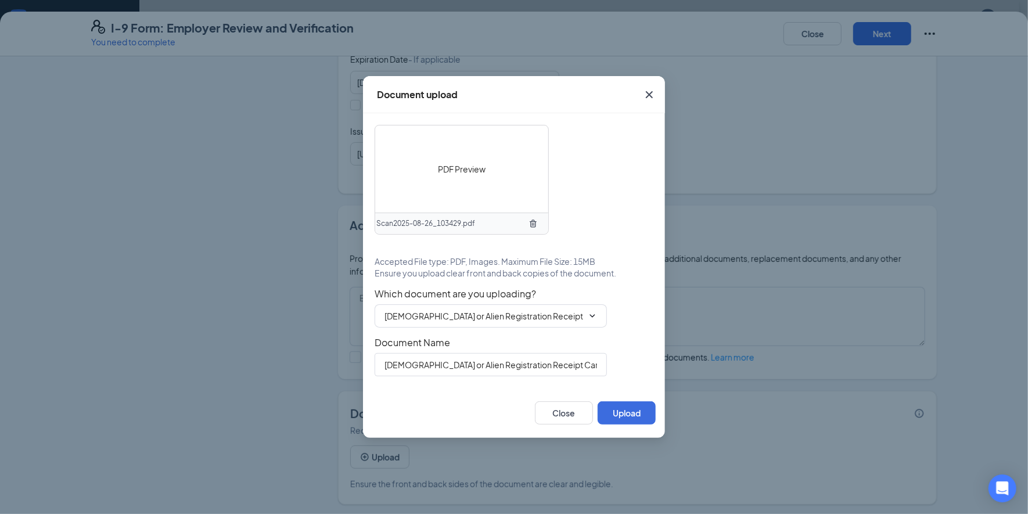
click at [418, 222] on span "Scan2025-08-26_103429.pdf" at bounding box center [425, 223] width 99 height 11
drag, startPoint x: 418, startPoint y: 222, endPoint x: 402, endPoint y: 224, distance: 15.9
click at [403, 224] on span "Scan2025-08-26_103429.pdf" at bounding box center [425, 223] width 99 height 11
click at [465, 166] on span "PDF Preview" at bounding box center [462, 169] width 48 height 13
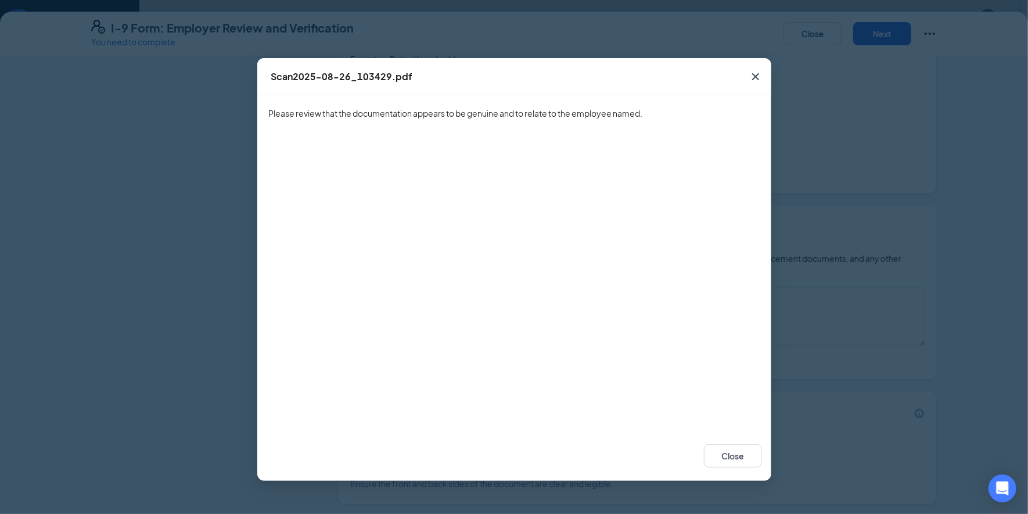
click at [753, 76] on icon "Cross" at bounding box center [756, 77] width 14 height 14
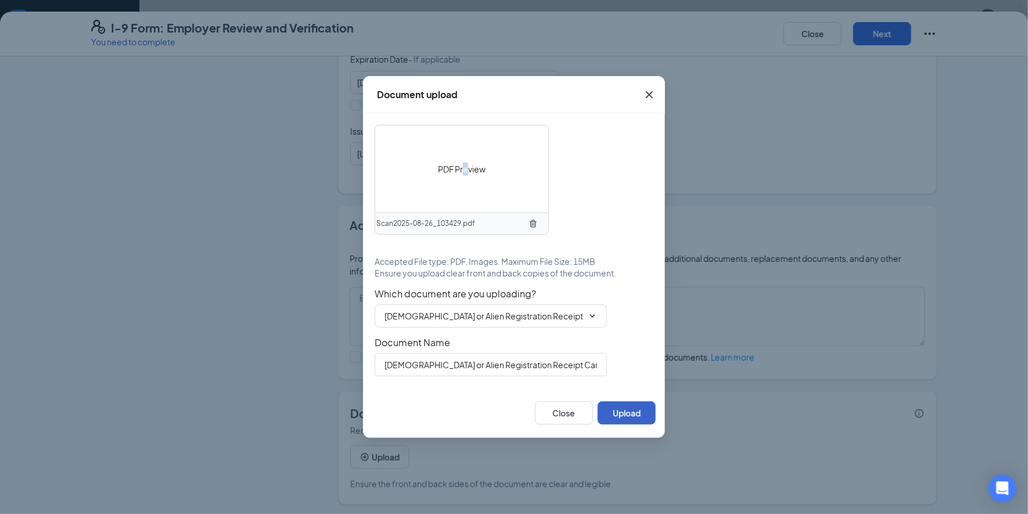
click at [618, 411] on button "Upload" at bounding box center [627, 412] width 58 height 23
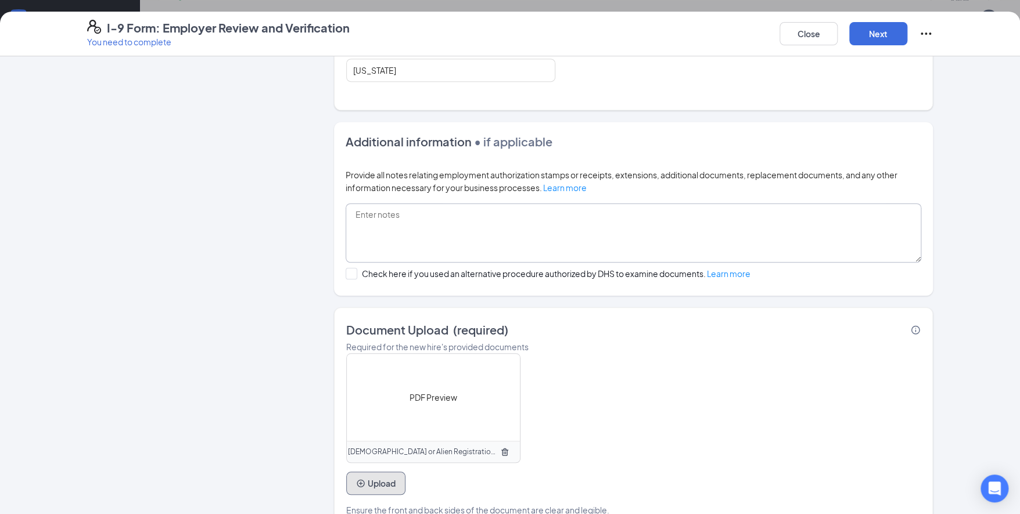
scroll to position [392, 0]
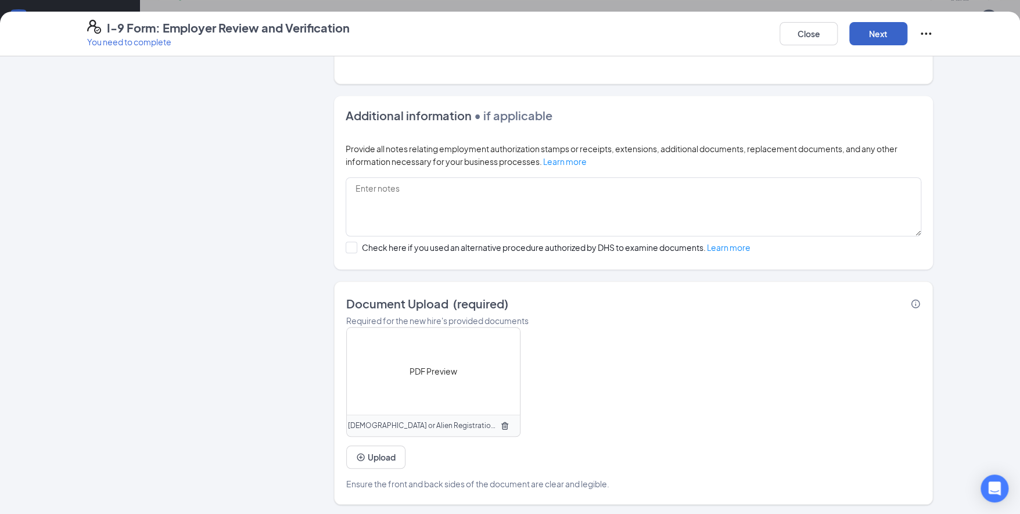
click at [879, 33] on button "Next" at bounding box center [878, 33] width 58 height 23
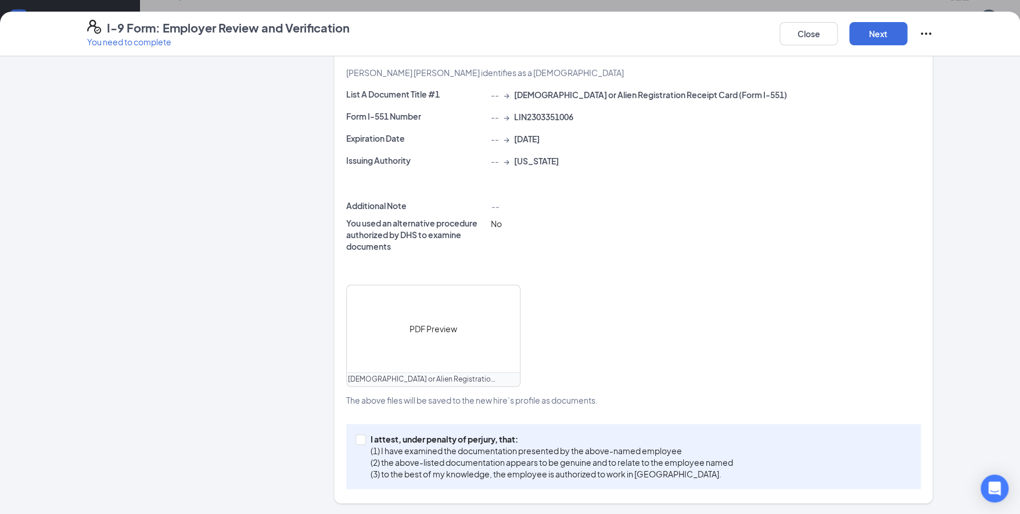
click at [491, 225] on span "No" at bounding box center [496, 223] width 11 height 10
click at [928, 35] on icon "Ellipses" at bounding box center [926, 34] width 14 height 14
click at [356, 440] on input "I attest, under penalty of [PERSON_NAME], that: (1) I have examined the documen…" at bounding box center [360, 439] width 8 height 8
checkbox input "true"
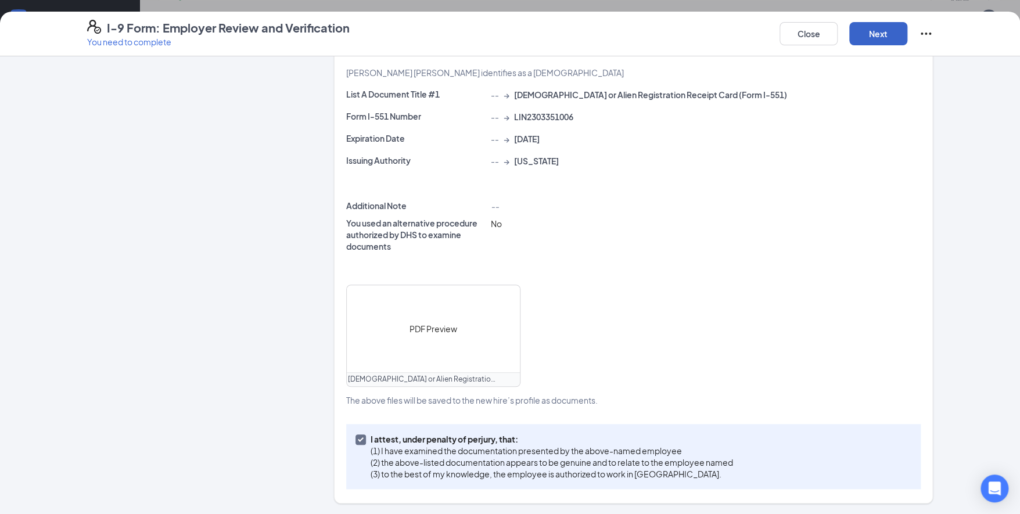
click at [880, 36] on button "Next" at bounding box center [878, 33] width 58 height 23
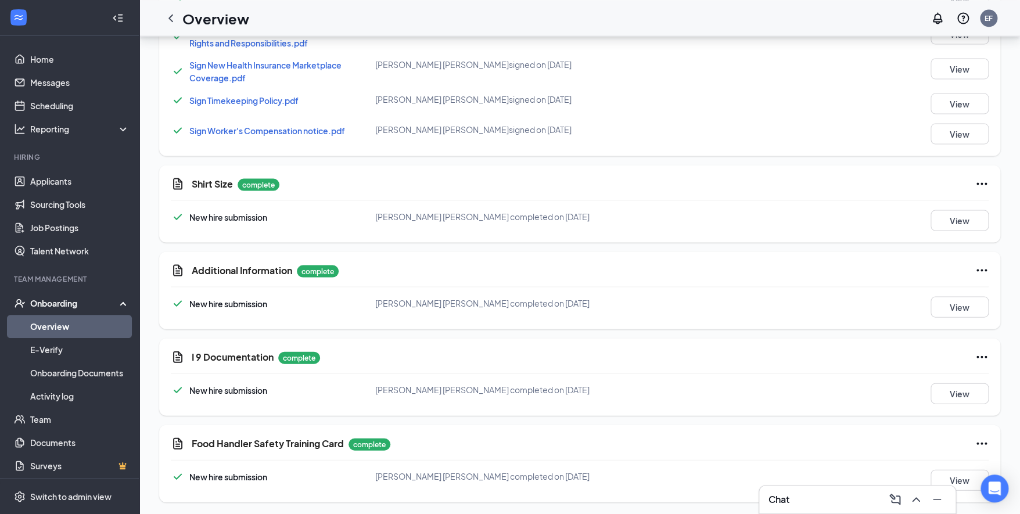
scroll to position [217, 0]
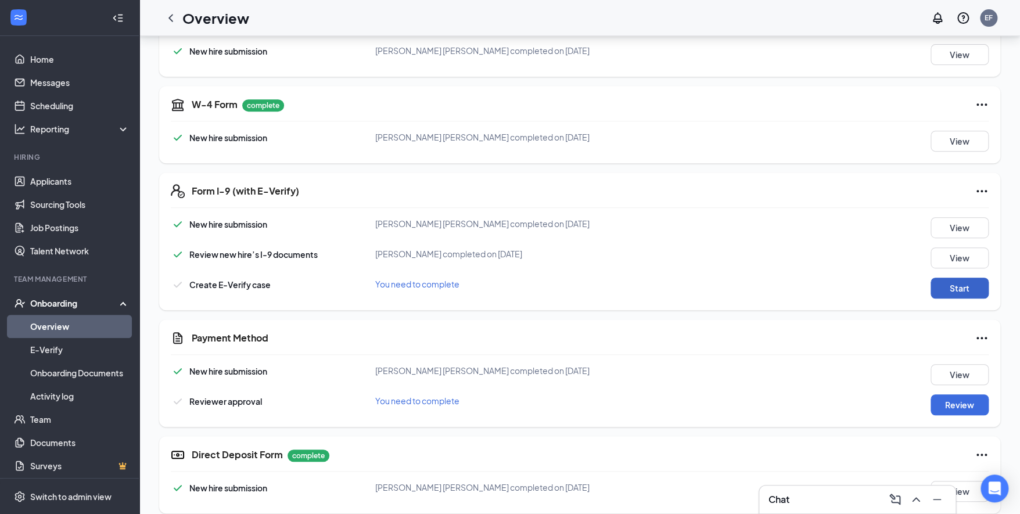
click at [947, 295] on button "Start" at bounding box center [960, 288] width 58 height 21
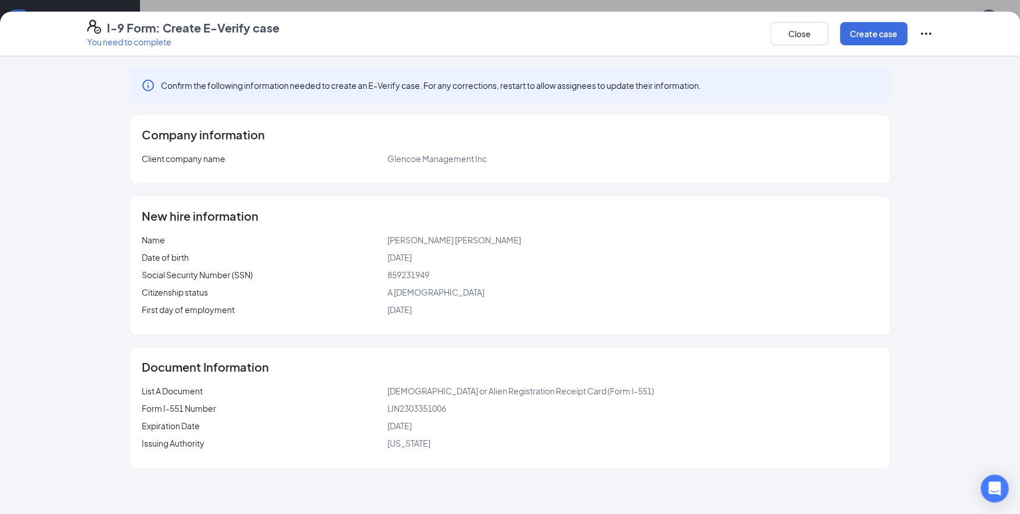
scroll to position [1134, 0]
click at [889, 30] on button "Create case" at bounding box center [873, 33] width 67 height 23
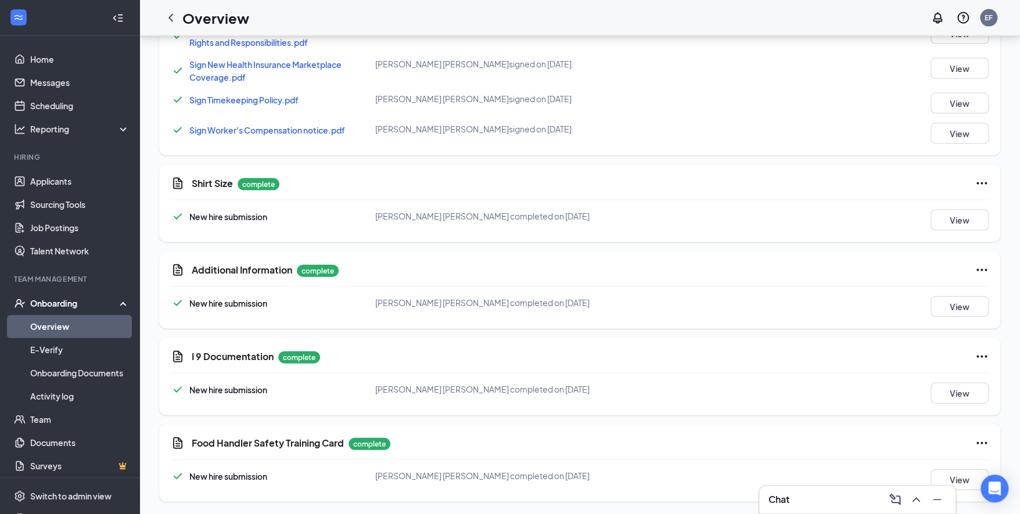
scroll to position [247, 0]
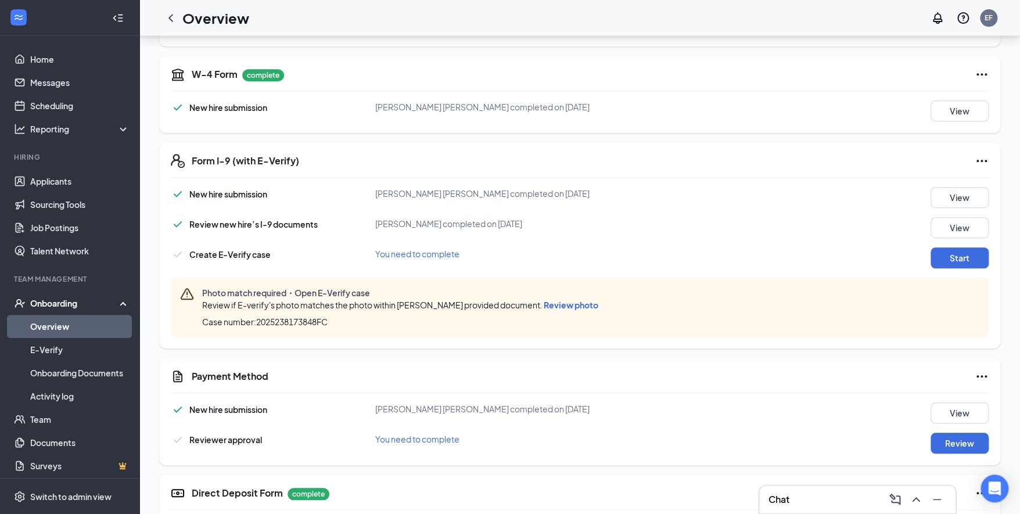
click at [597, 303] on span "Review photo" at bounding box center [571, 305] width 55 height 10
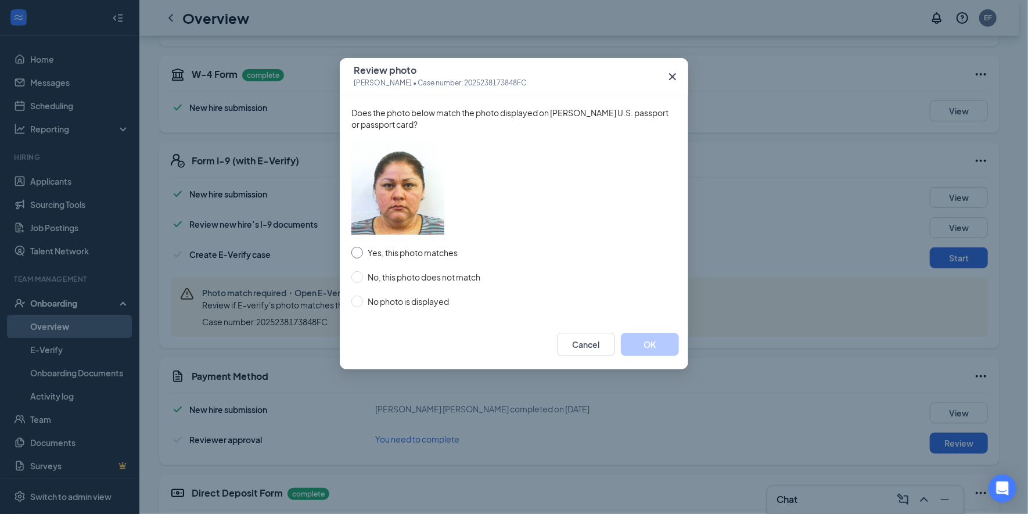
click at [362, 254] on input "Yes, this photo matches" at bounding box center [357, 253] width 12 height 12
radio input "true"
click at [628, 344] on button "OK" at bounding box center [650, 344] width 58 height 23
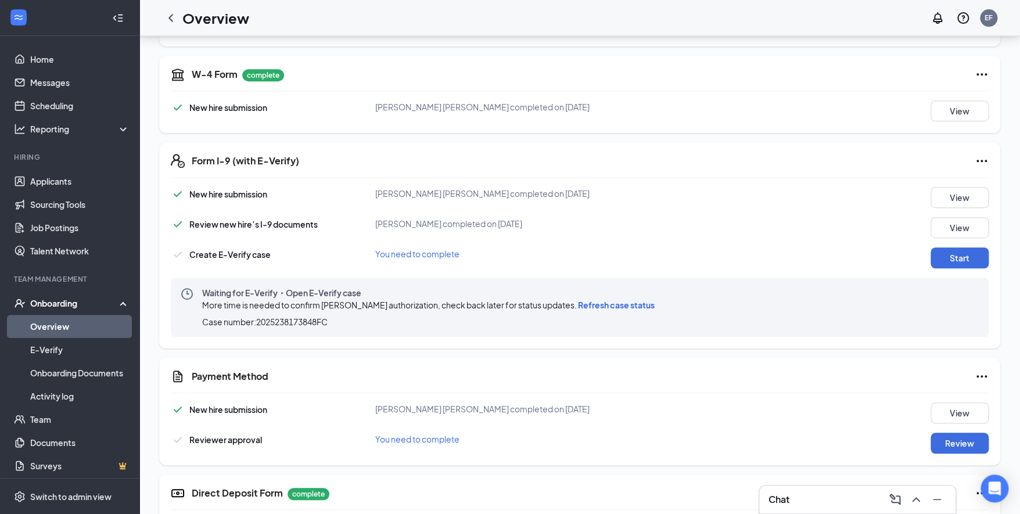
scroll to position [538, 0]
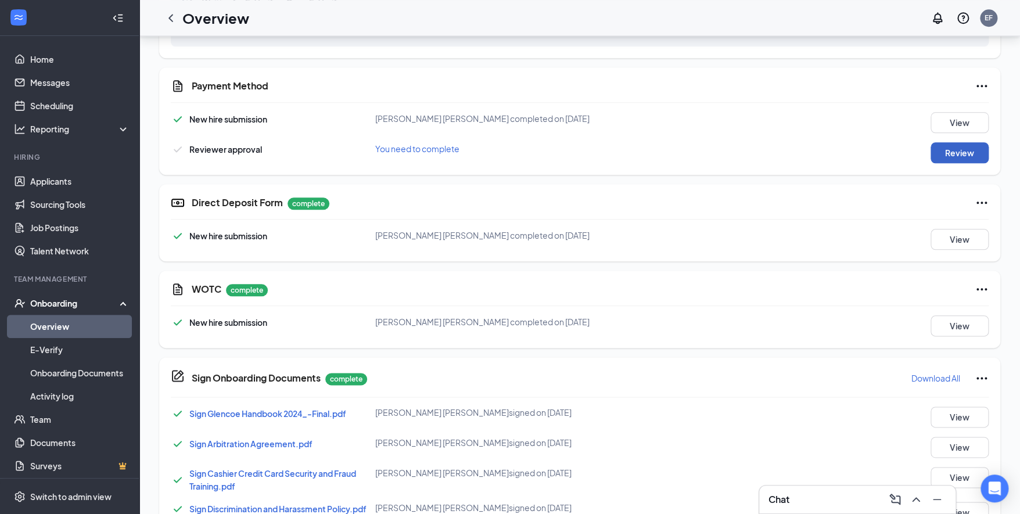
click at [961, 153] on button "Review" at bounding box center [960, 152] width 58 height 21
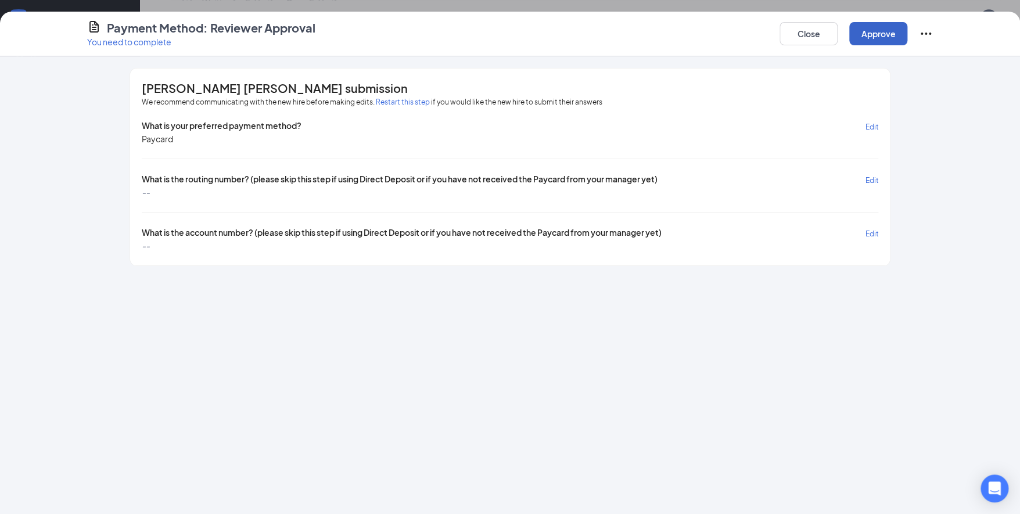
click at [873, 39] on button "Approve" at bounding box center [878, 33] width 58 height 23
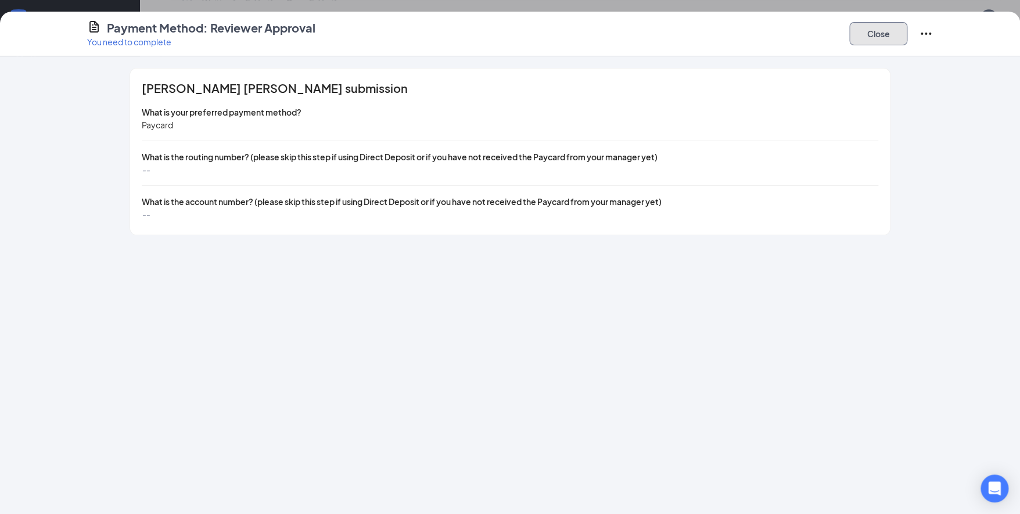
click at [880, 33] on button "Close" at bounding box center [878, 33] width 58 height 23
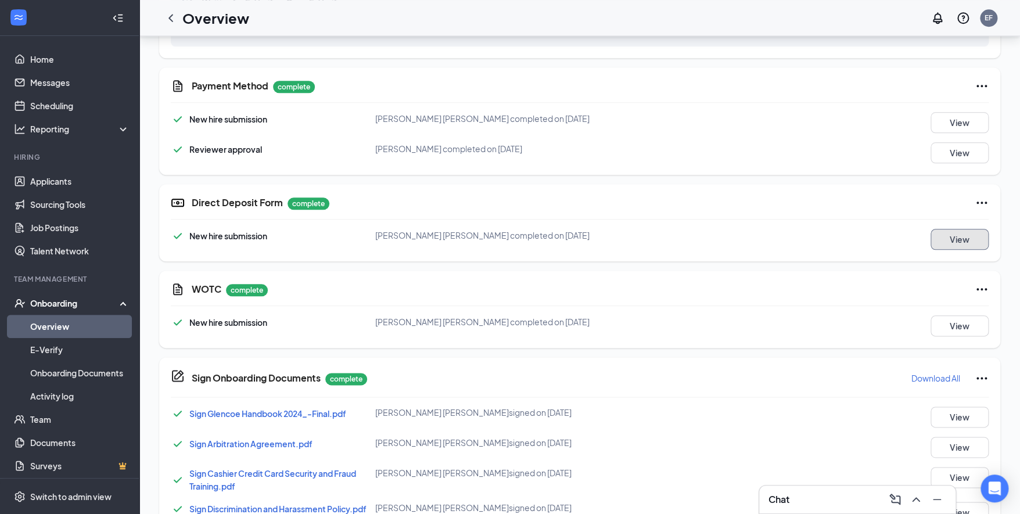
click at [960, 238] on button "View" at bounding box center [960, 239] width 58 height 21
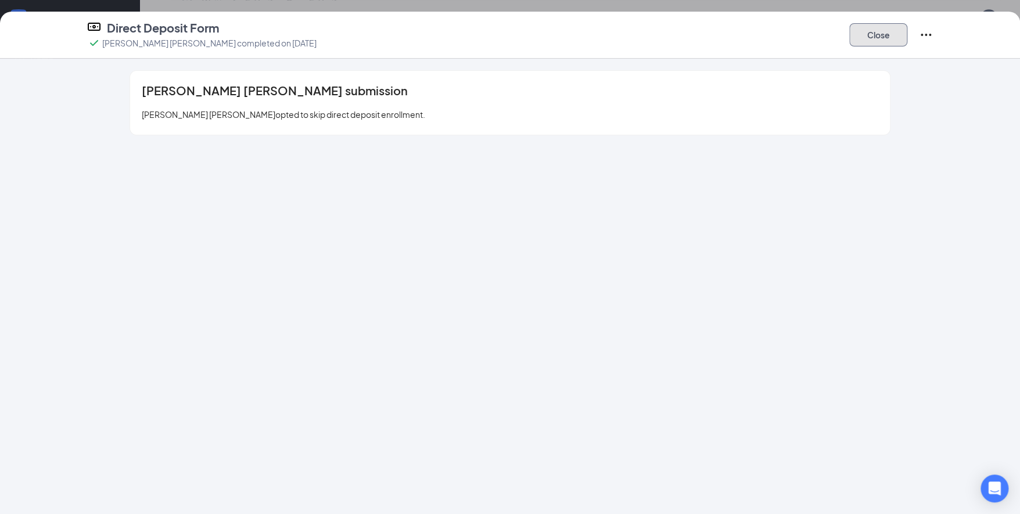
click at [872, 32] on button "Close" at bounding box center [878, 34] width 58 height 23
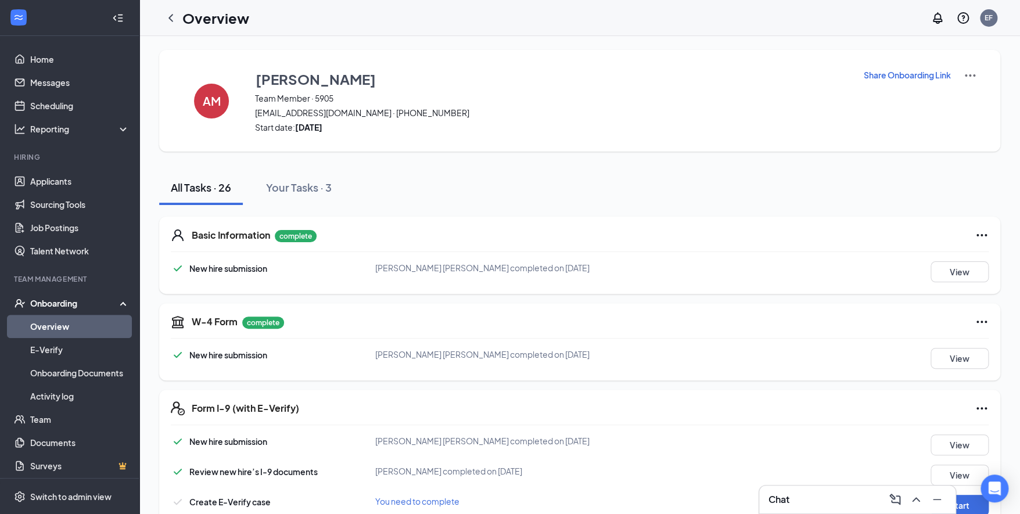
scroll to position [290, 0]
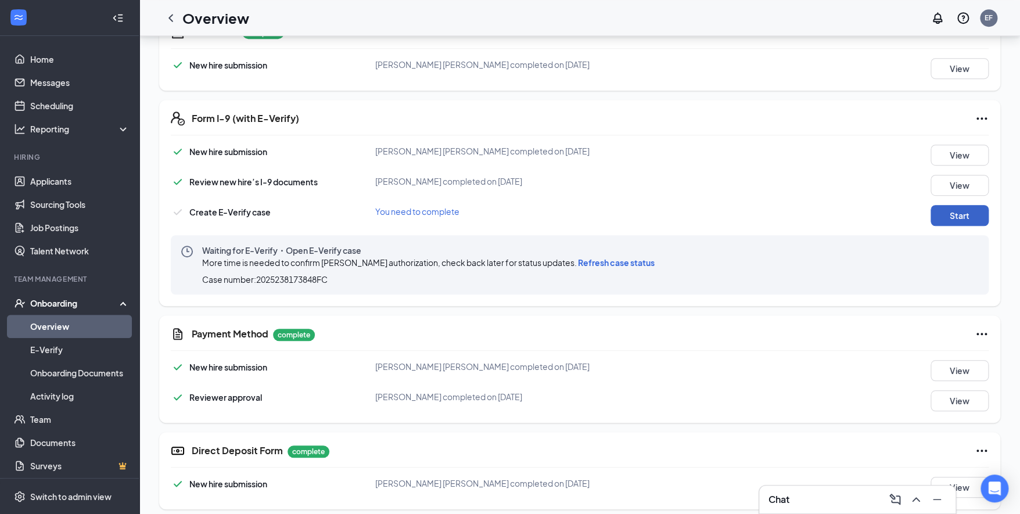
click at [941, 213] on button "Start" at bounding box center [960, 215] width 58 height 21
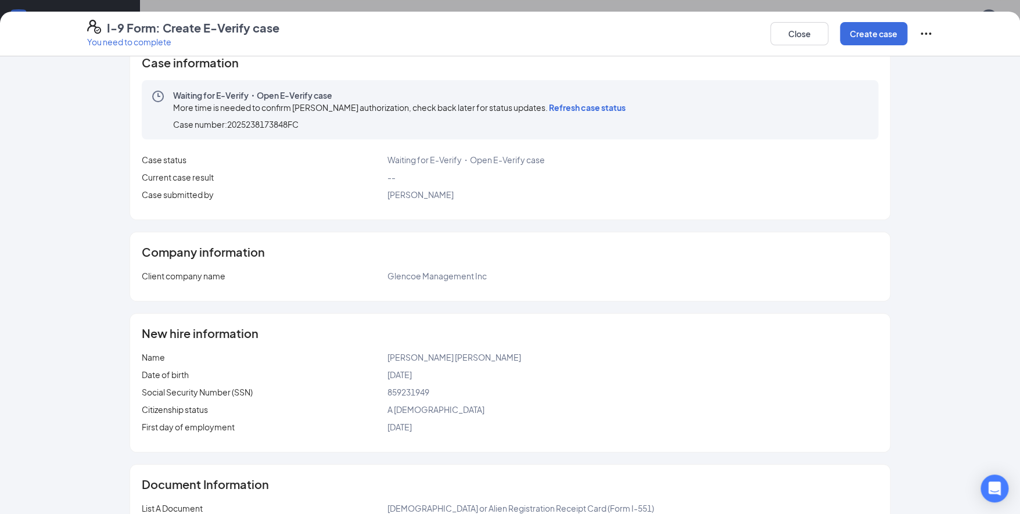
scroll to position [0, 0]
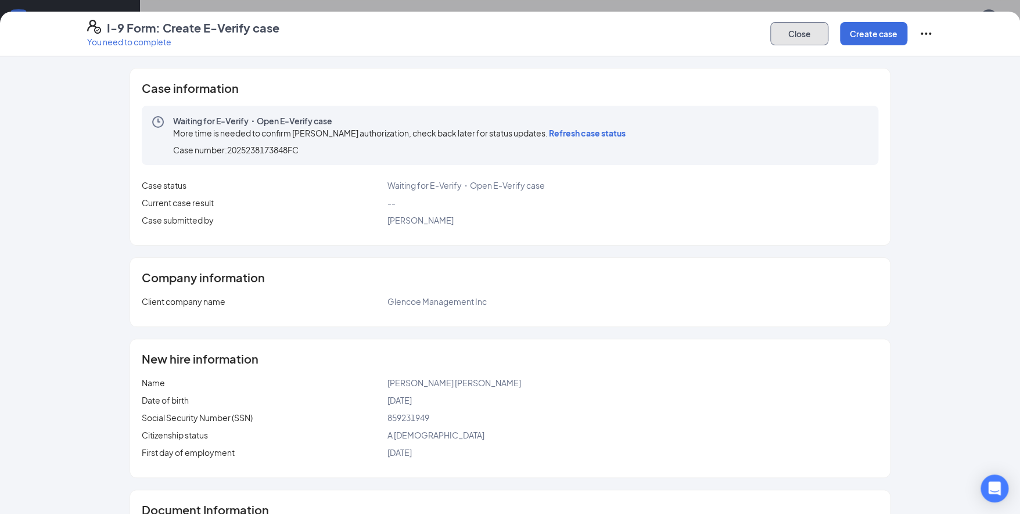
click at [806, 37] on button "Close" at bounding box center [799, 33] width 58 height 23
